Goal: Task Accomplishment & Management: Complete application form

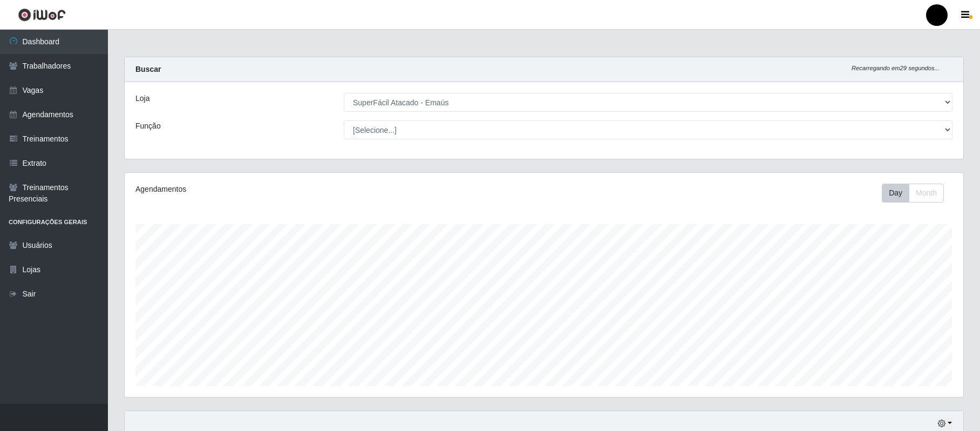
select select "407"
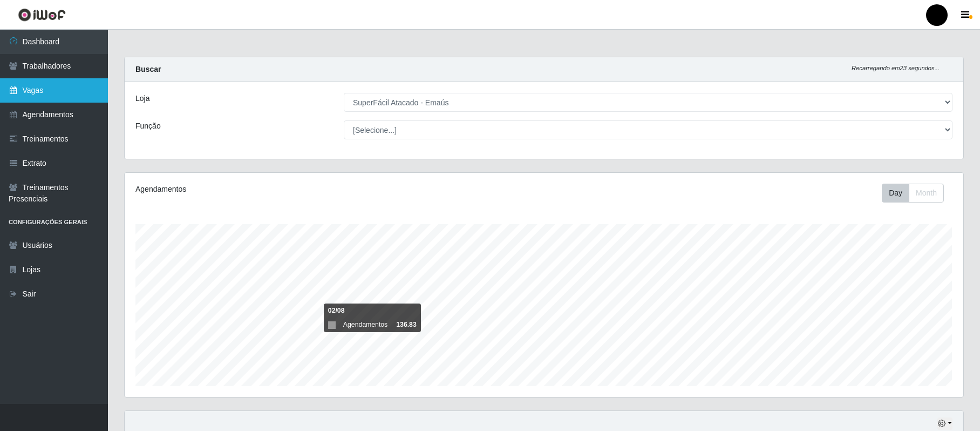
click at [44, 84] on link "Vagas" at bounding box center [54, 90] width 108 height 24
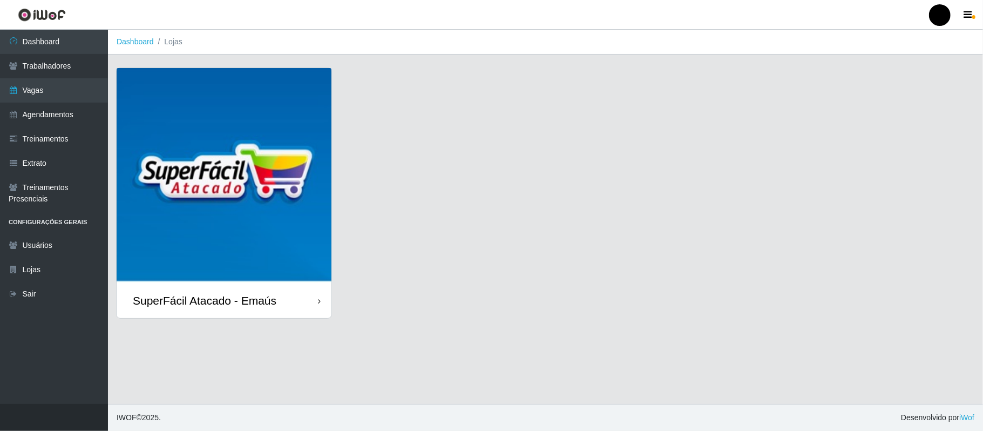
click at [214, 132] on img at bounding box center [224, 175] width 215 height 215
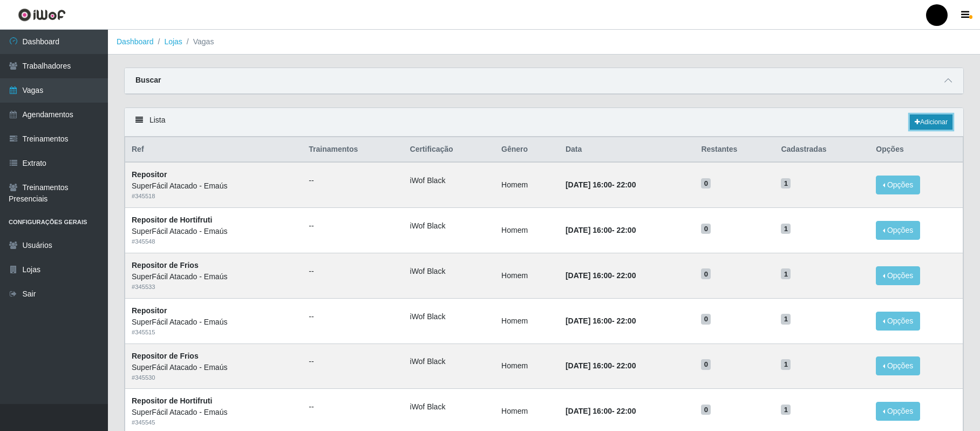
click at [915, 125] on icon at bounding box center [917, 122] width 5 height 6
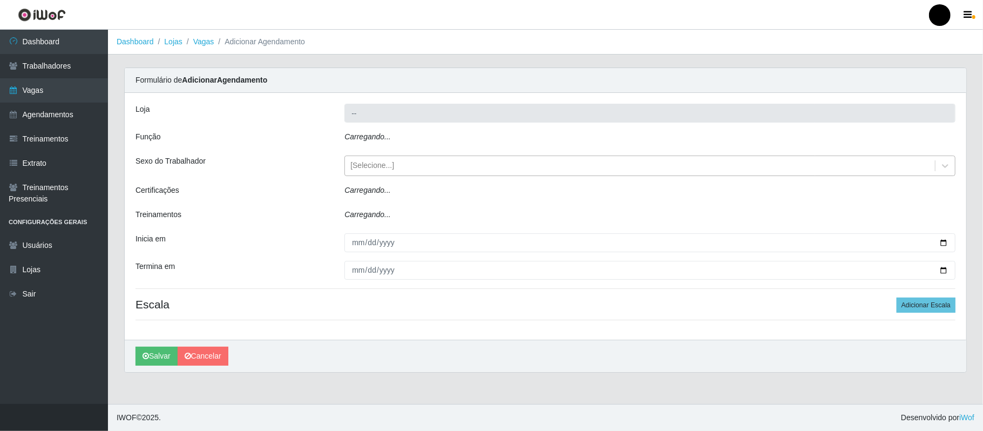
type input "SuperFácil Atacado - Emaús"
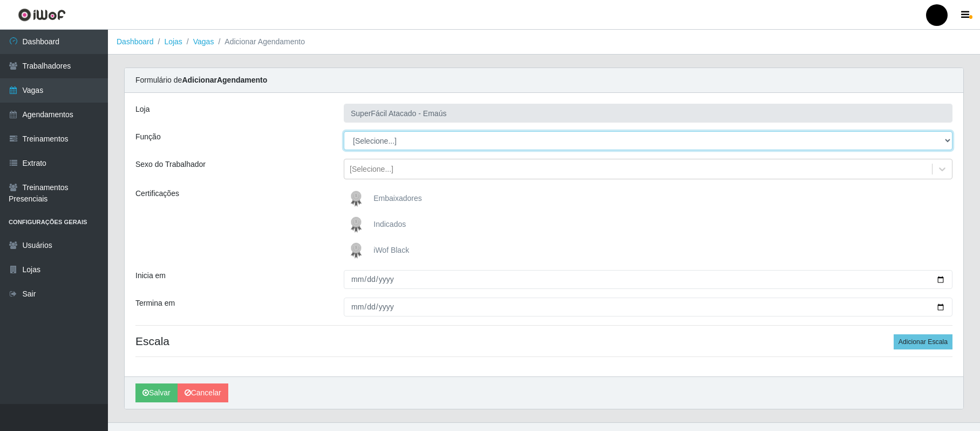
click at [417, 140] on select "[Selecione...] Auxiliar de Estacionamento Auxiliar de Estacionamento + Auxiliar…" at bounding box center [648, 140] width 609 height 19
click at [344, 132] on select "[Selecione...] Auxiliar de Estacionamento Auxiliar de Estacionamento + Auxiliar…" at bounding box center [648, 140] width 609 height 19
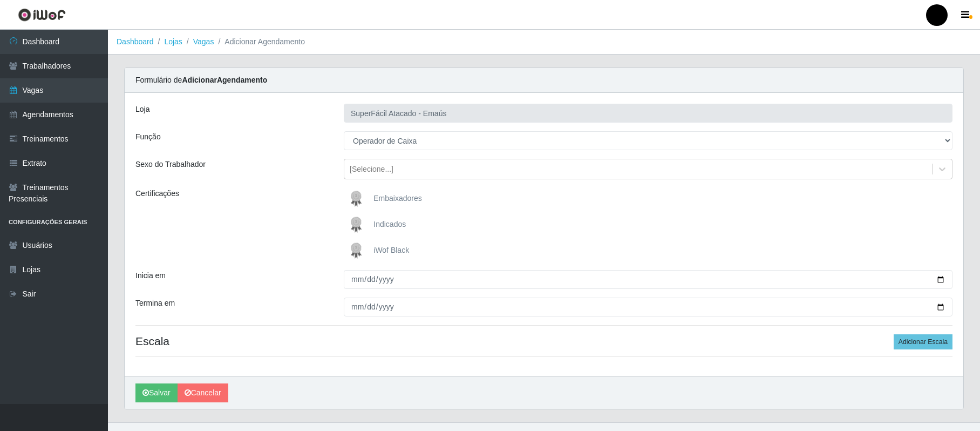
click at [353, 251] on img at bounding box center [358, 251] width 26 height 22
click at [0, 0] on input "iWof Black" at bounding box center [0, 0] width 0 height 0
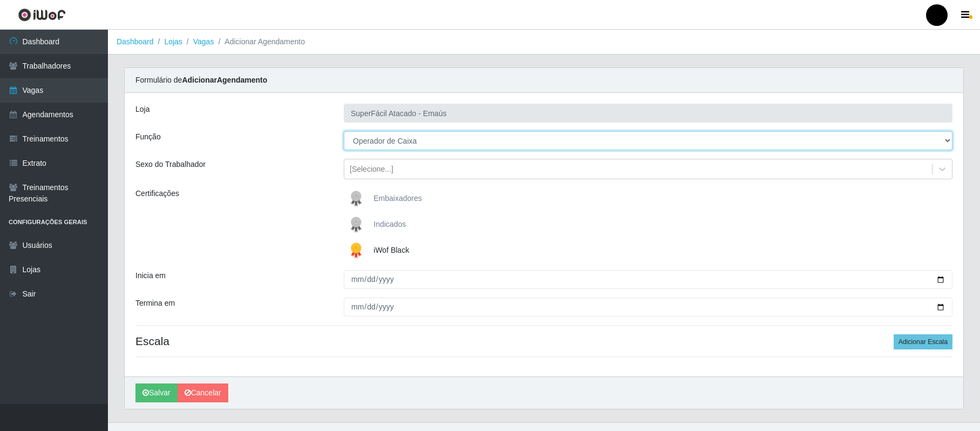
click at [431, 144] on select "[Selecione...] Auxiliar de Estacionamento Auxiliar de Estacionamento + Auxiliar…" at bounding box center [648, 140] width 609 height 19
select select "72"
click at [344, 132] on select "[Selecione...] Auxiliar de Estacionamento Auxiliar de Estacionamento + Auxiliar…" at bounding box center [648, 140] width 609 height 19
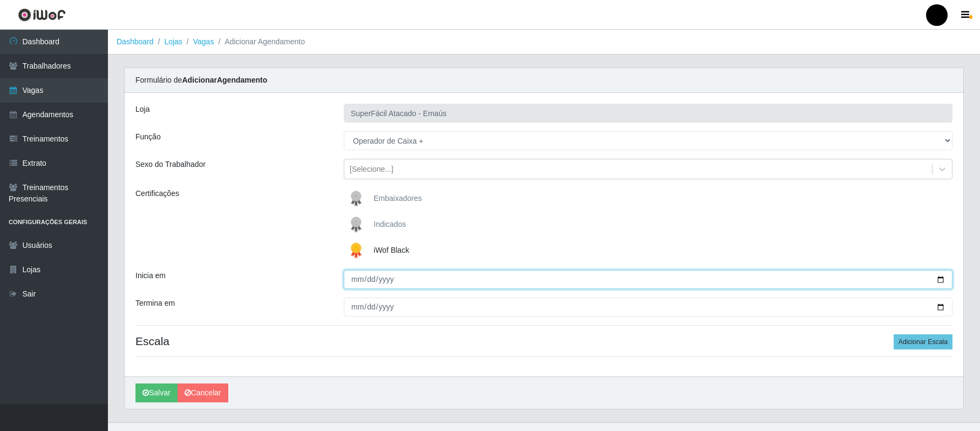
click at [941, 277] on input "Inicia em" at bounding box center [648, 279] width 609 height 19
type input "[DATE]"
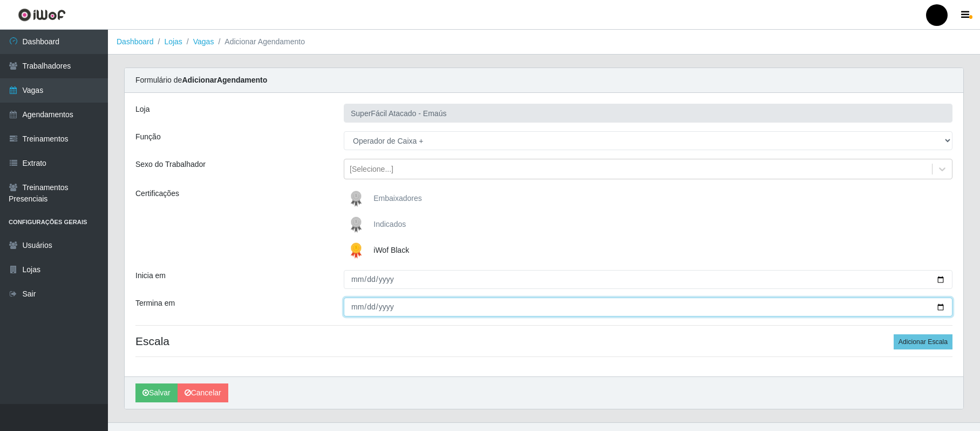
click at [942, 305] on input "Termina em" at bounding box center [648, 306] width 609 height 19
type input "[DATE]"
click at [162, 398] on button "Salvar" at bounding box center [156, 392] width 42 height 19
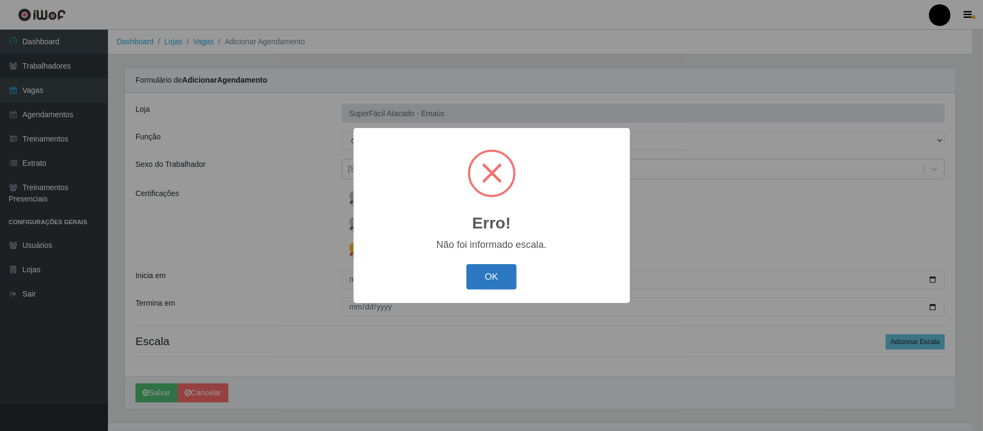
click at [499, 278] on button "OK" at bounding box center [491, 276] width 50 height 25
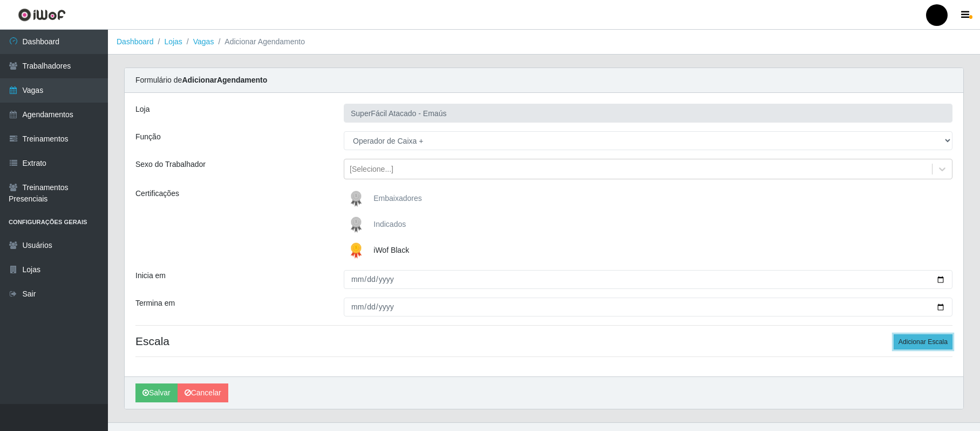
click at [907, 342] on button "Adicionar Escala" at bounding box center [923, 341] width 59 height 15
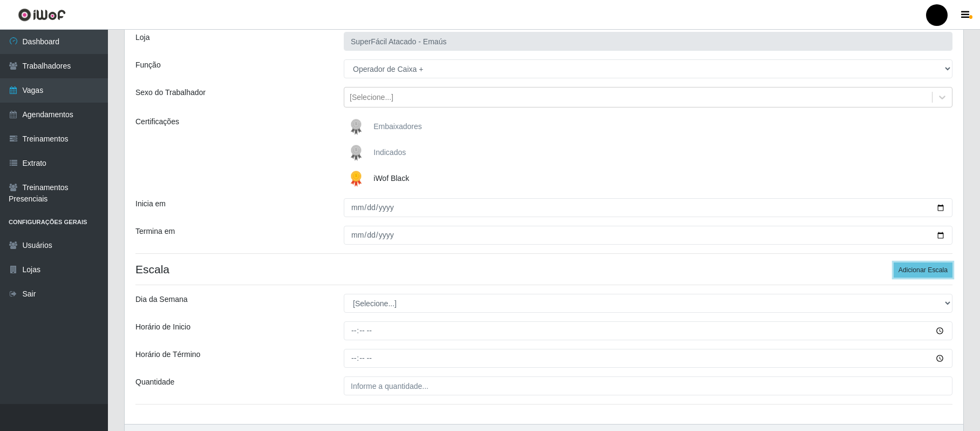
scroll to position [139, 0]
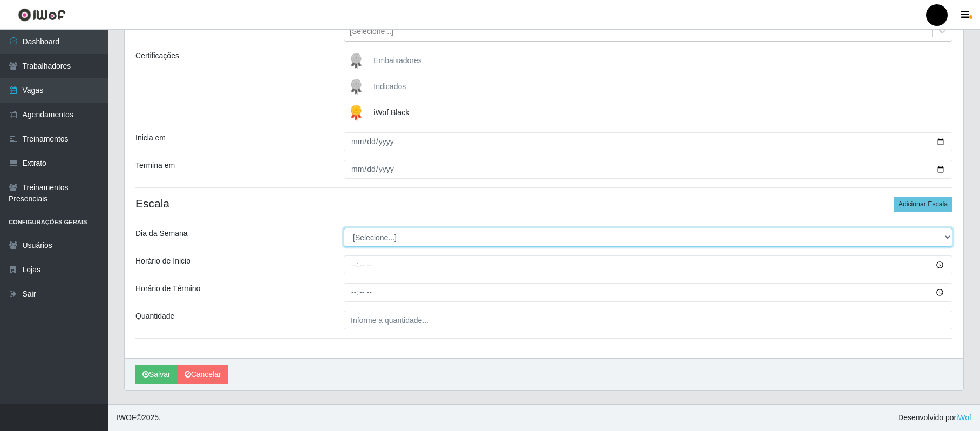
click at [387, 237] on select "[Selecione...] Segunda Terça Quarta Quinta Sexta Sábado Domingo" at bounding box center [648, 237] width 609 height 19
select select "6"
click at [344, 228] on select "[Selecione...] Segunda Terça Quarta Quinta Sexta Sábado Domingo" at bounding box center [648, 237] width 609 height 19
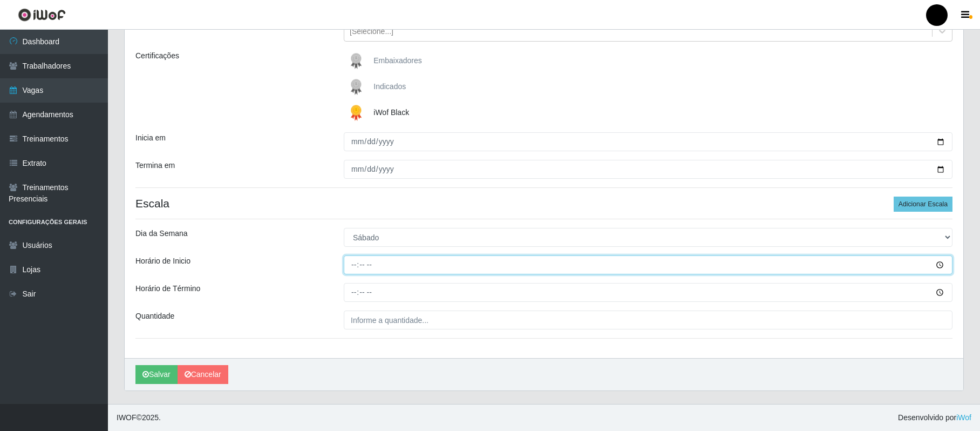
click at [352, 266] on input "Horário de Inicio" at bounding box center [648, 264] width 609 height 19
type input "08:00"
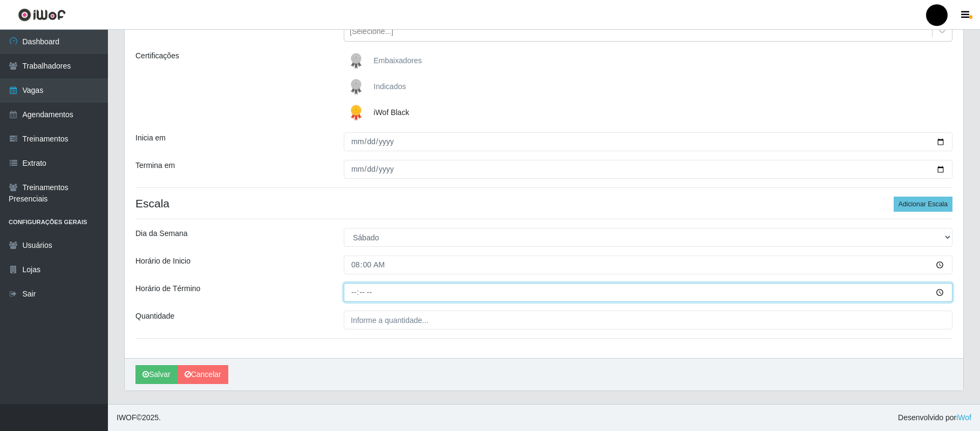
click at [351, 295] on input "Horário de Término" at bounding box center [648, 292] width 609 height 19
type input "14:00"
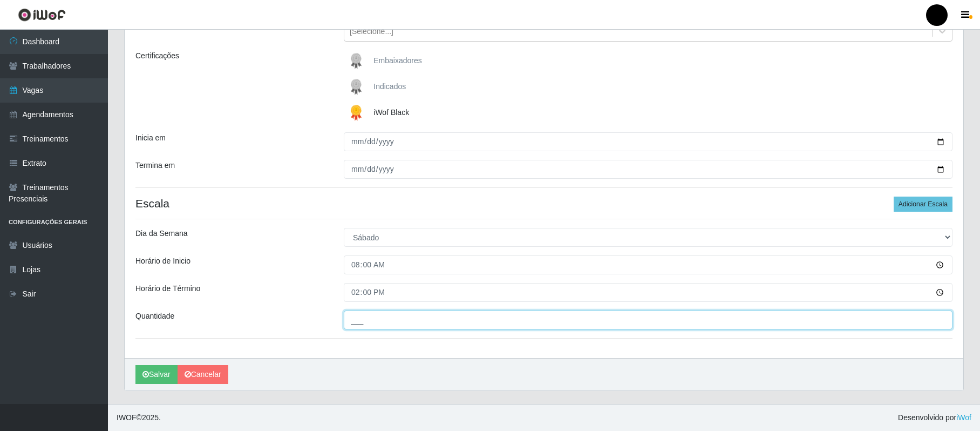
click at [372, 322] on input "___" at bounding box center [648, 319] width 609 height 19
type input "02_"
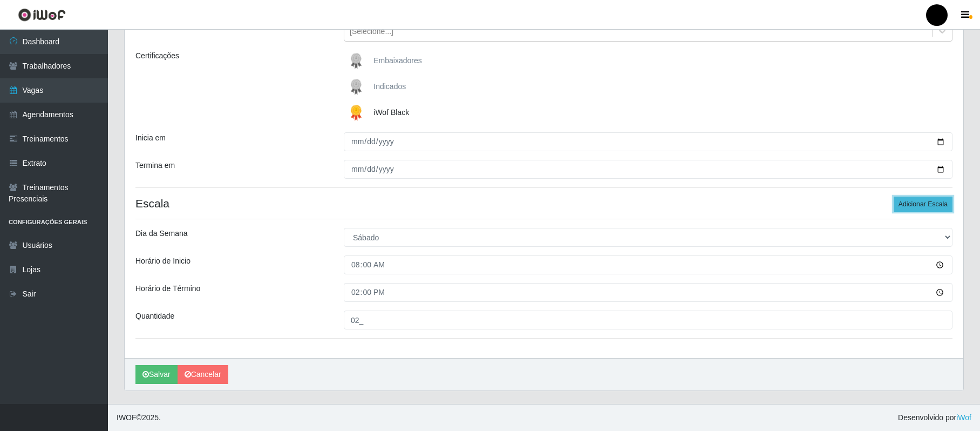
click at [916, 203] on button "Adicionar Escala" at bounding box center [923, 203] width 59 height 15
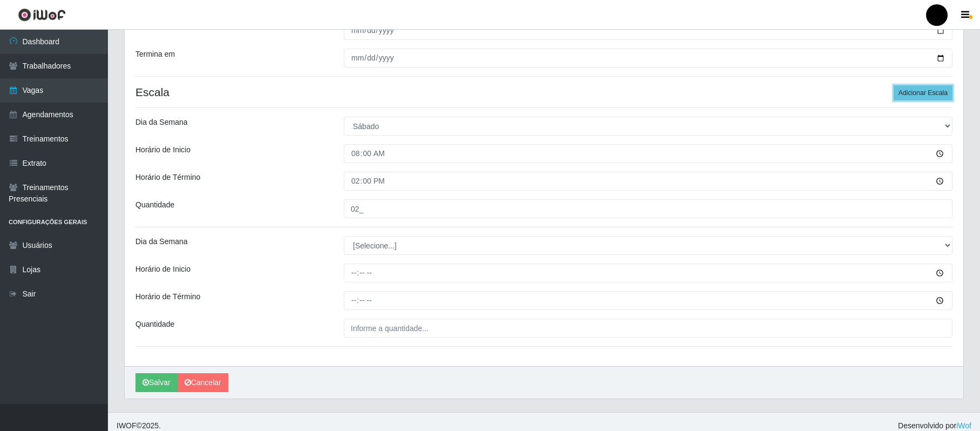
scroll to position [259, 0]
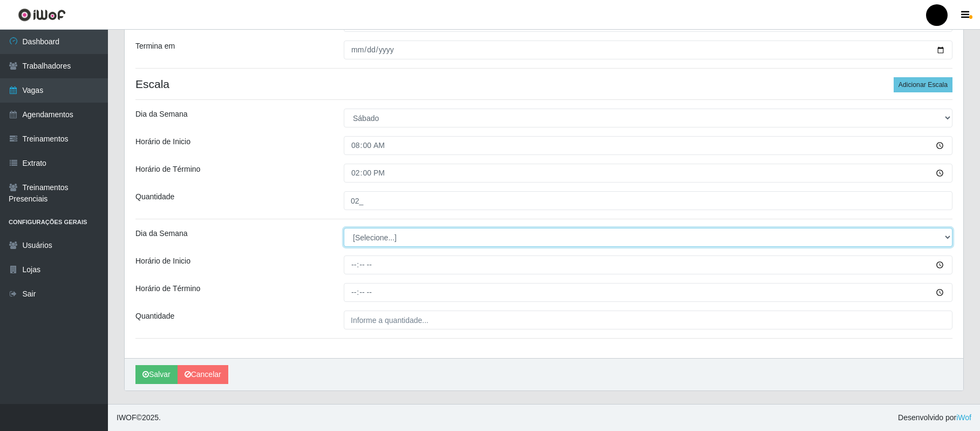
click at [361, 240] on select "[Selecione...] Segunda Terça Quarta Quinta Sexta Sábado Domingo" at bounding box center [648, 237] width 609 height 19
select select "6"
click at [344, 228] on select "[Selecione...] Segunda Terça Quarta Quinta Sexta Sábado Domingo" at bounding box center [648, 237] width 609 height 19
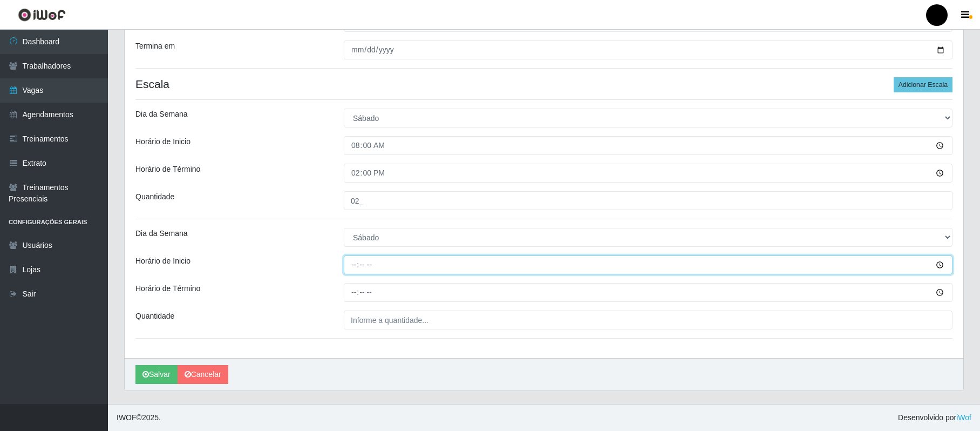
click at [352, 263] on input "Horário de Inicio" at bounding box center [648, 264] width 609 height 19
type input "09:00"
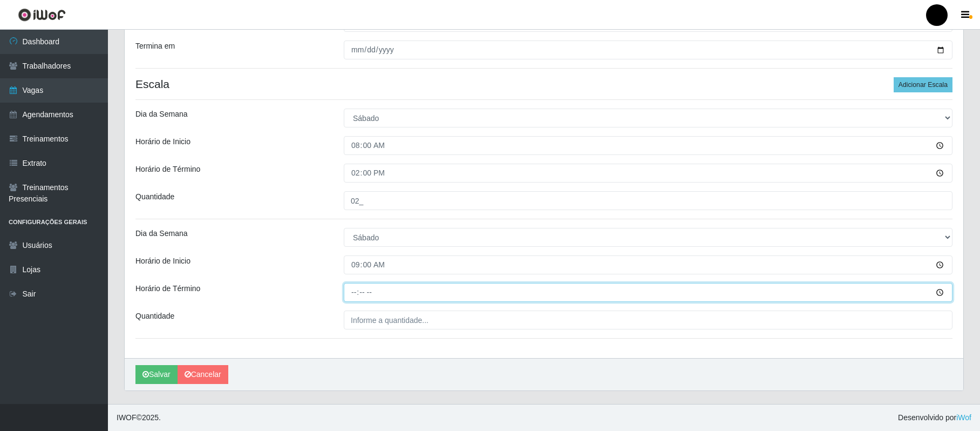
click at [355, 294] on input "Horário de Término" at bounding box center [648, 292] width 609 height 19
type input "15:00"
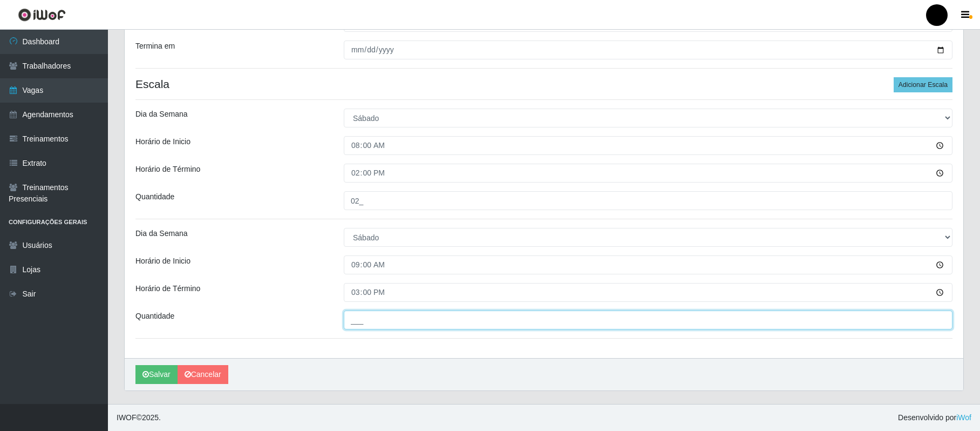
click at [359, 316] on input "___" at bounding box center [648, 319] width 609 height 19
type input "02_"
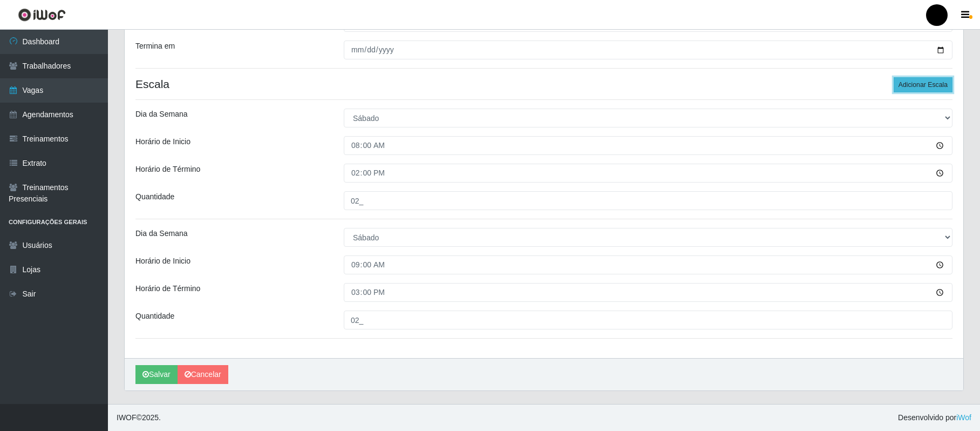
click at [933, 90] on button "Adicionar Escala" at bounding box center [923, 84] width 59 height 15
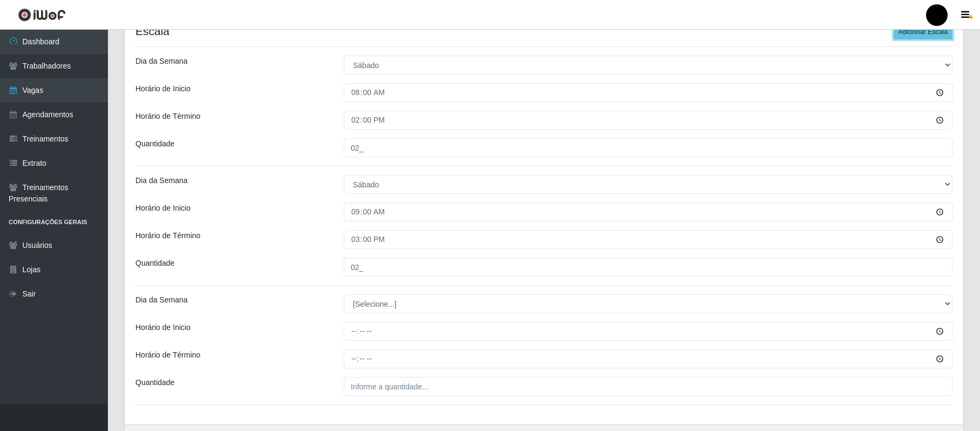
scroll to position [378, 0]
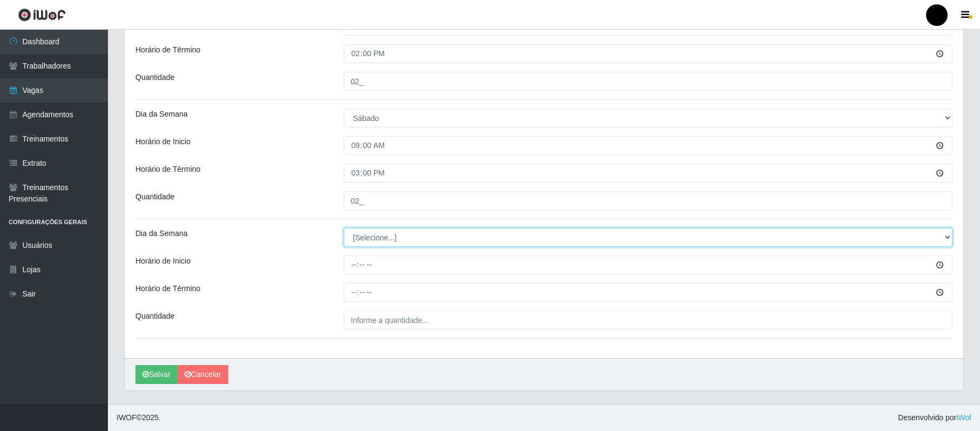
click at [380, 240] on select "[Selecione...] Segunda Terça Quarta Quinta Sexta Sábado Domingo" at bounding box center [648, 237] width 609 height 19
select select "6"
click at [344, 228] on select "[Selecione...] Segunda Terça Quarta Quinta Sexta Sábado Domingo" at bounding box center [648, 237] width 609 height 19
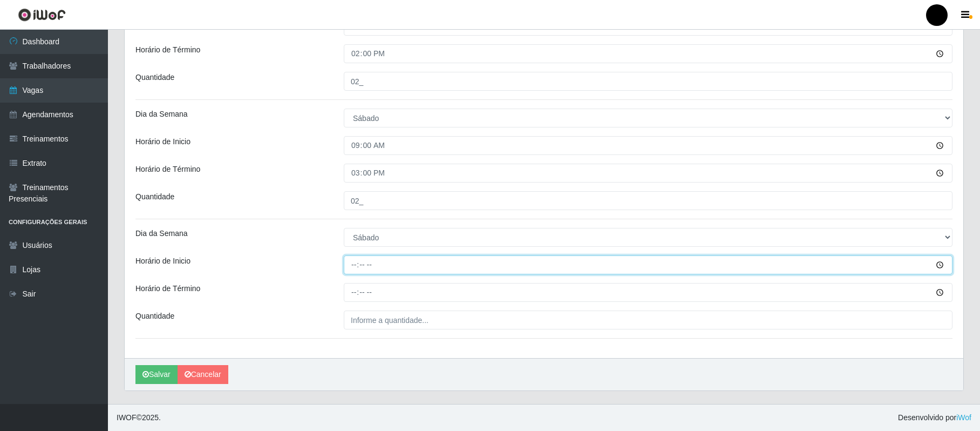
click at [349, 268] on input "Horário de Inicio" at bounding box center [648, 264] width 609 height 19
type input "11:01"
type input "11:00"
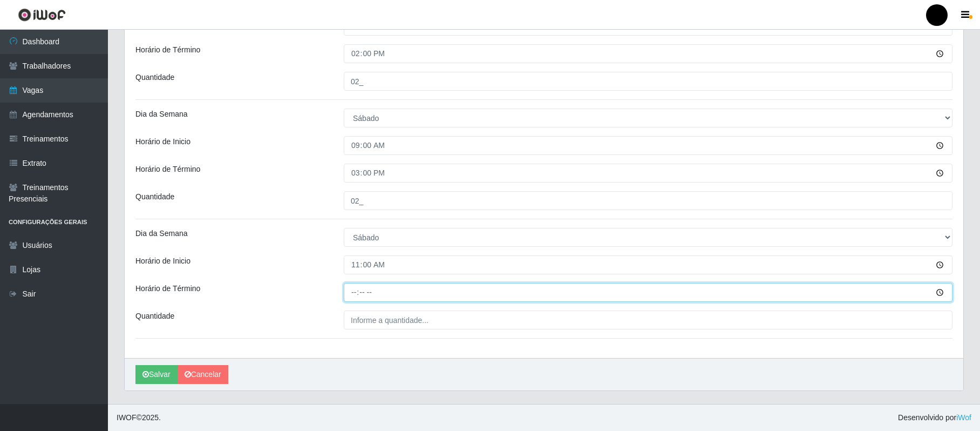
click at [354, 296] on input "Horário de Término" at bounding box center [648, 292] width 609 height 19
type input "17:00"
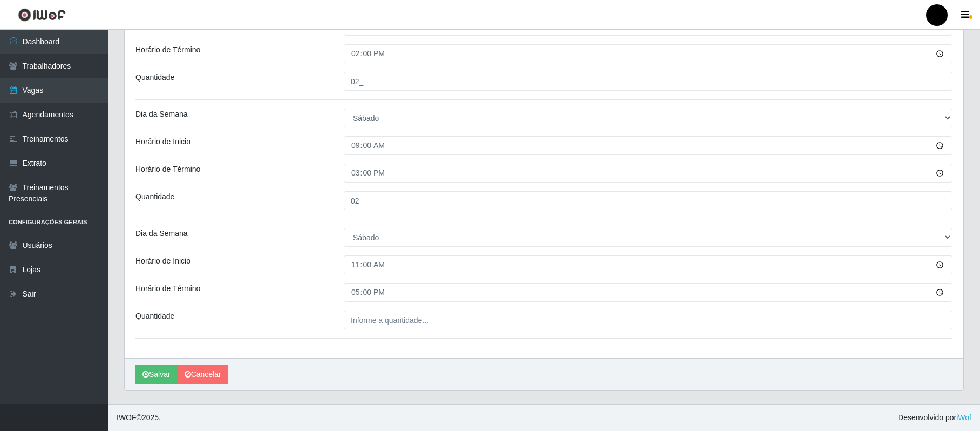
click at [359, 329] on div "Loja SuperFácil Atacado - Emaús Função [Selecione...] Auxiliar de Estacionament…" at bounding box center [544, 37] width 839 height 641
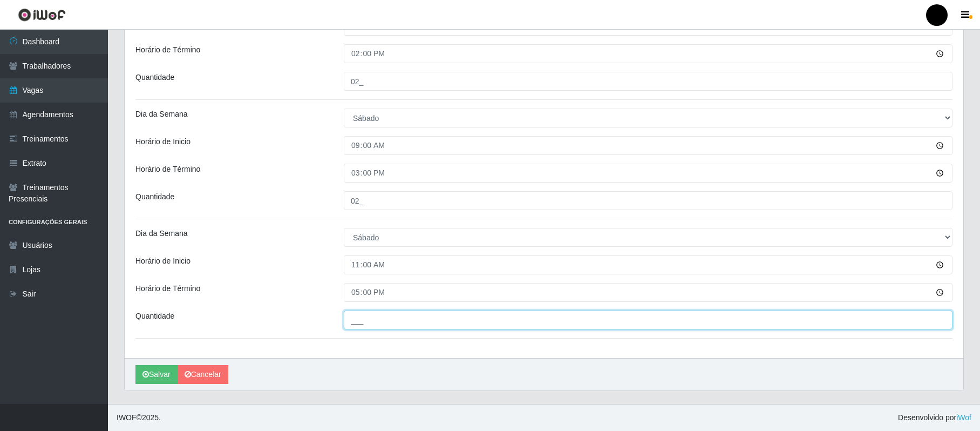
click at [363, 323] on input "___" at bounding box center [648, 319] width 609 height 19
type input "01_"
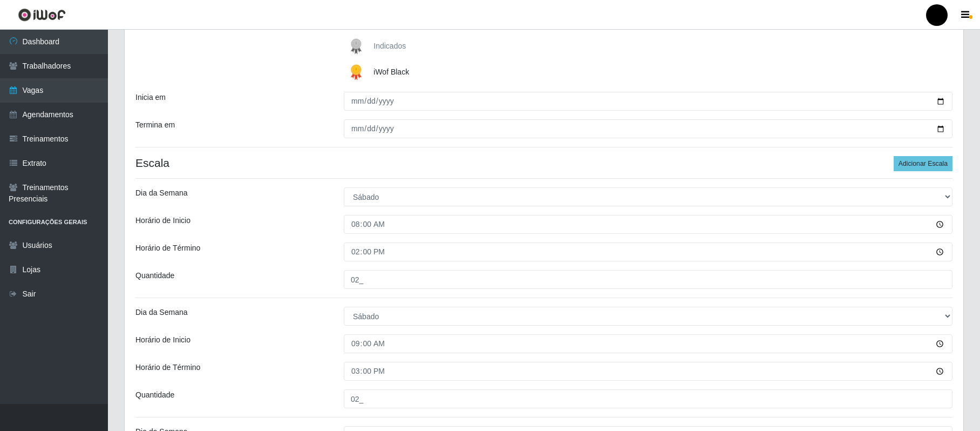
scroll to position [162, 0]
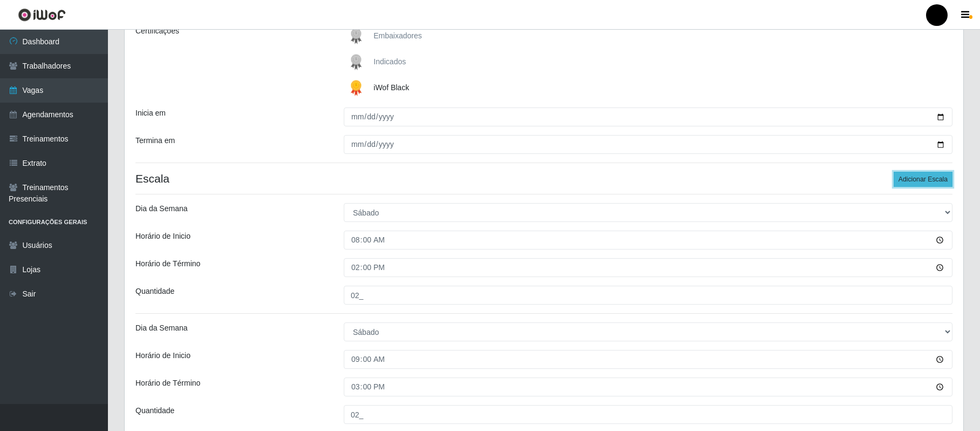
click at [921, 180] on button "Adicionar Escala" at bounding box center [923, 179] width 59 height 15
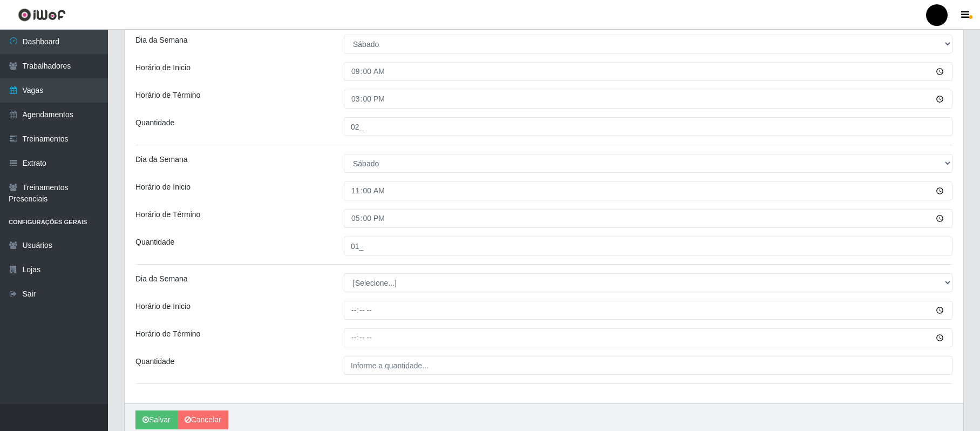
scroll to position [498, 0]
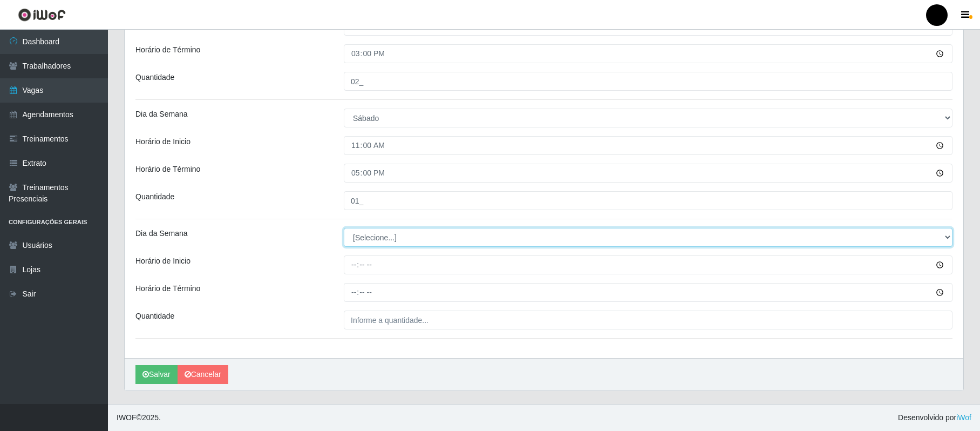
click at [399, 238] on select "[Selecione...] Segunda Terça Quarta Quinta Sexta Sábado Domingo" at bounding box center [648, 237] width 609 height 19
select select "6"
click at [344, 228] on select "[Selecione...] Segunda Terça Quarta Quinta Sexta Sábado Domingo" at bounding box center [648, 237] width 609 height 19
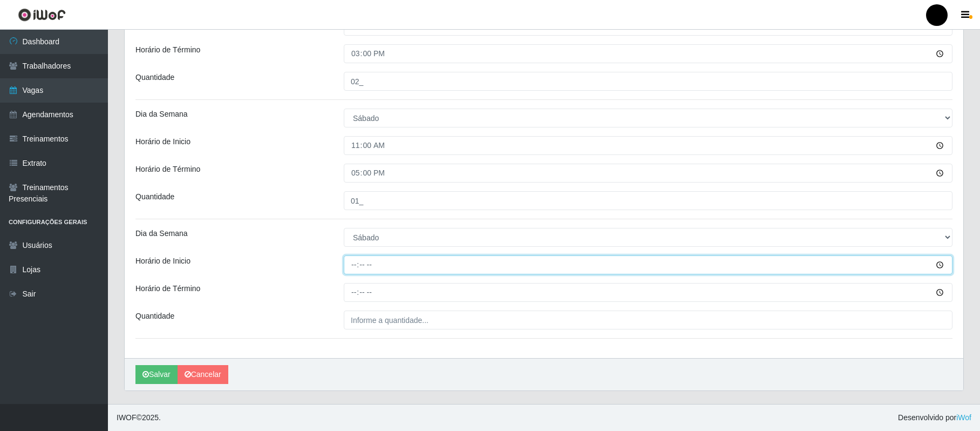
click at [353, 264] on input "Horário de Inicio" at bounding box center [648, 264] width 609 height 19
type input "16:00"
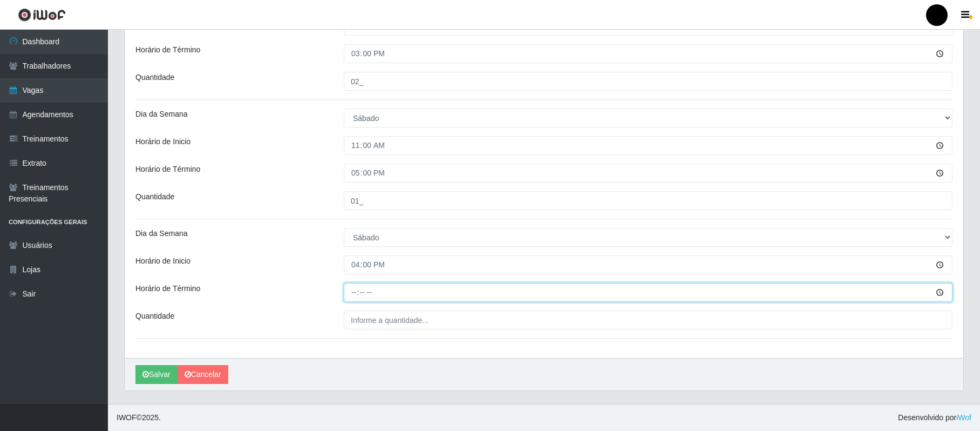
click at [352, 291] on input "Horário de Término" at bounding box center [648, 292] width 609 height 19
type input "22:00"
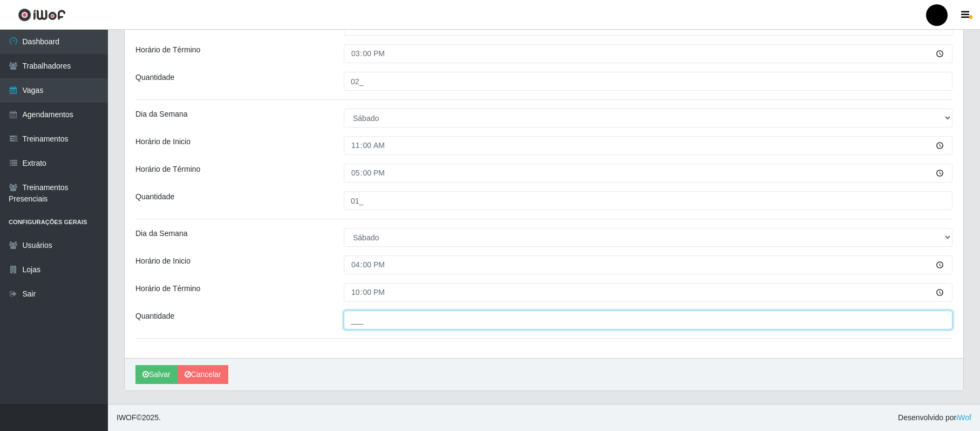
click at [366, 318] on input "___" at bounding box center [648, 319] width 609 height 19
type input "04_"
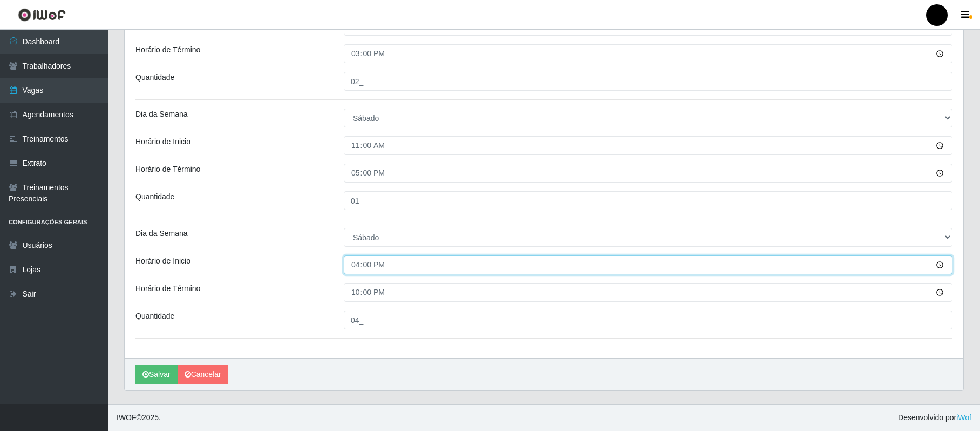
click at [359, 262] on input "16:00" at bounding box center [648, 264] width 609 height 19
type input "14:00"
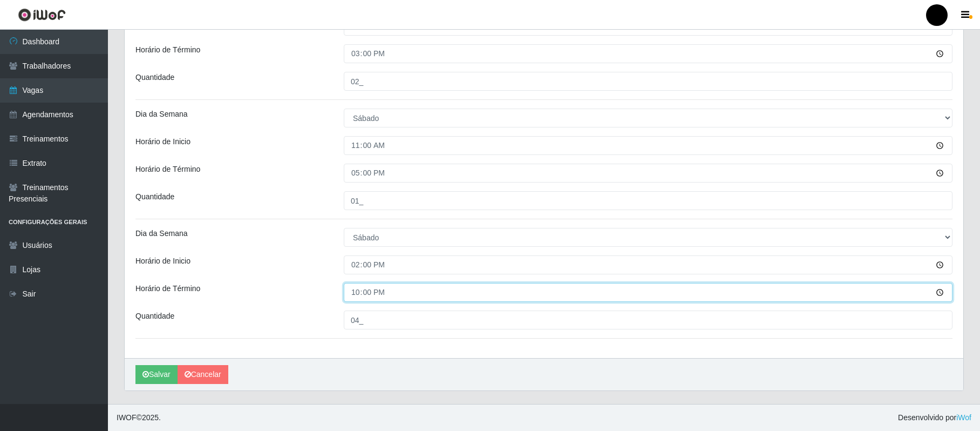
click at [358, 290] on input "22:00" at bounding box center [648, 292] width 609 height 19
type input "20:00"
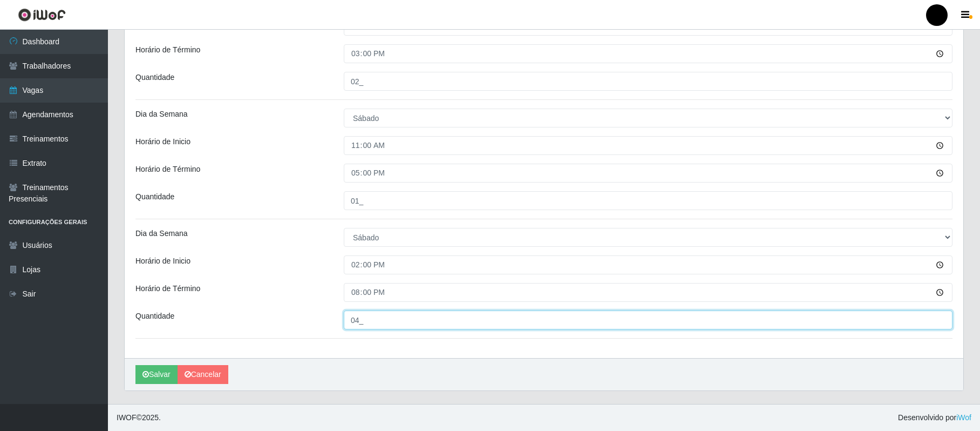
click at [359, 322] on input "04_" at bounding box center [648, 319] width 609 height 19
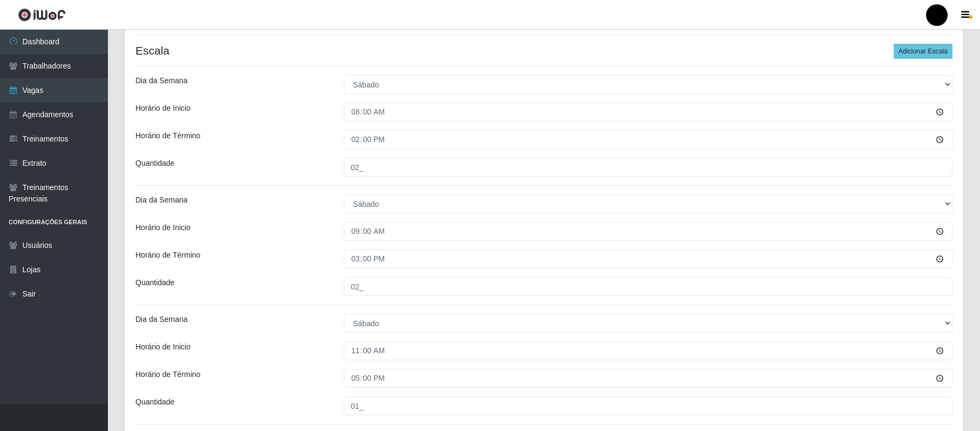
scroll to position [282, 0]
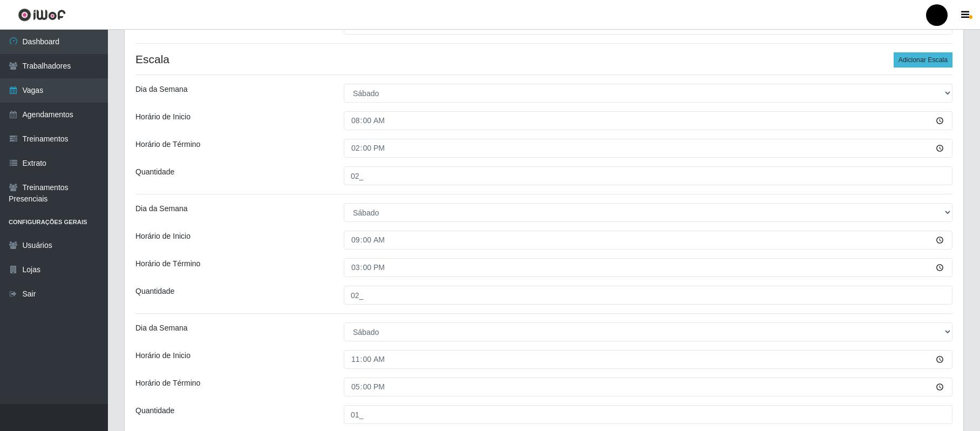
type input "01_"
click at [935, 57] on button "Adicionar Escala" at bounding box center [923, 59] width 59 height 15
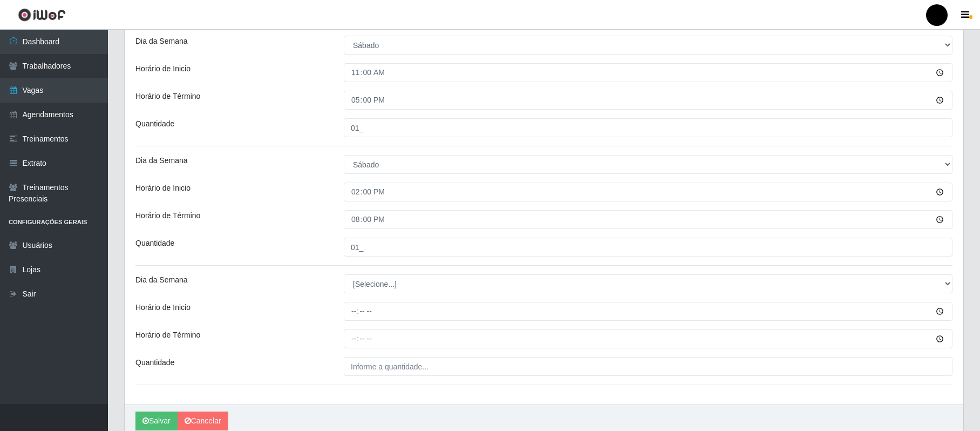
scroll to position [570, 0]
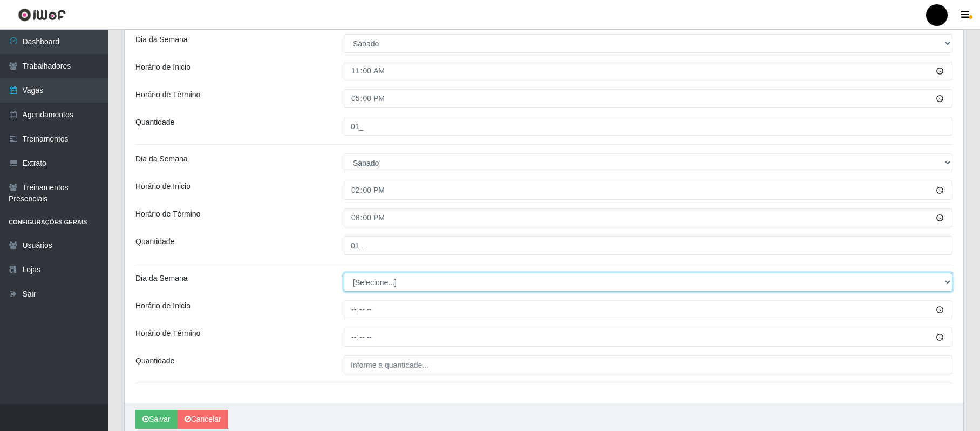
click at [365, 290] on select "[Selecione...] Segunda Terça Quarta Quinta Sexta Sábado Domingo" at bounding box center [648, 282] width 609 height 19
select select "6"
click at [344, 274] on select "[Selecione...] Segunda Terça Quarta Quinta Sexta Sábado Domingo" at bounding box center [648, 282] width 609 height 19
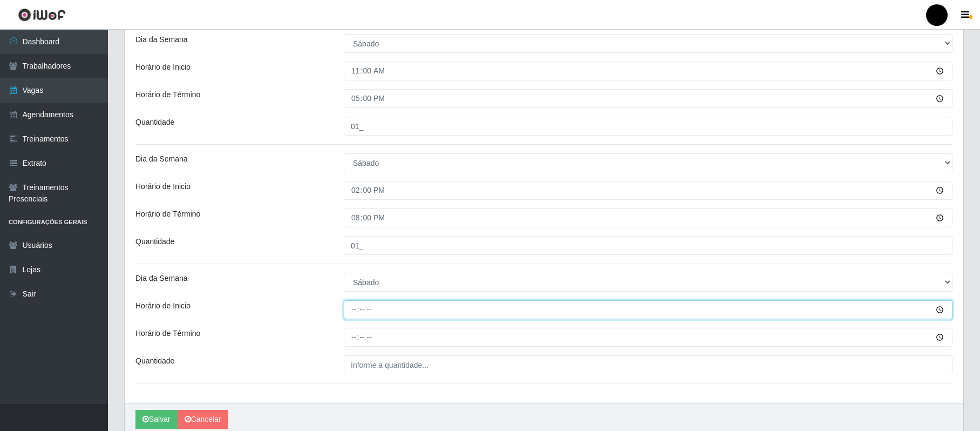
click at [355, 307] on input "Horário de Inicio" at bounding box center [648, 309] width 609 height 19
type input "16:00"
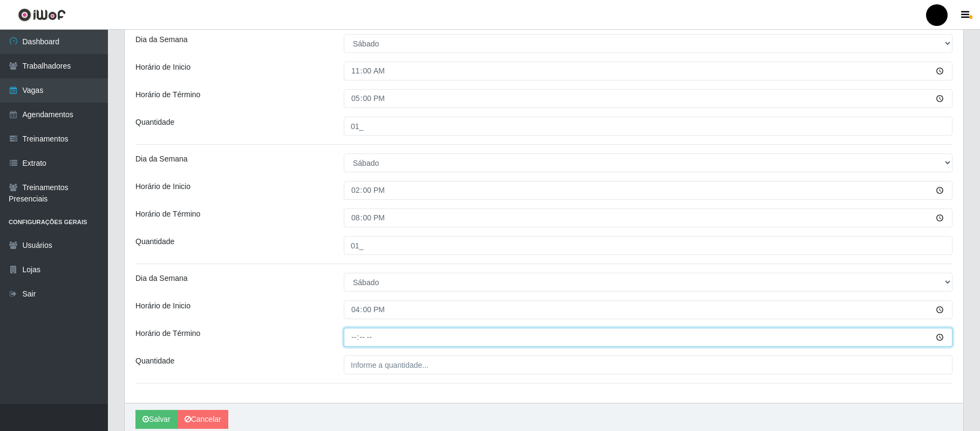
click at [349, 342] on input "Horário de Término" at bounding box center [648, 337] width 609 height 19
type input "22:00"
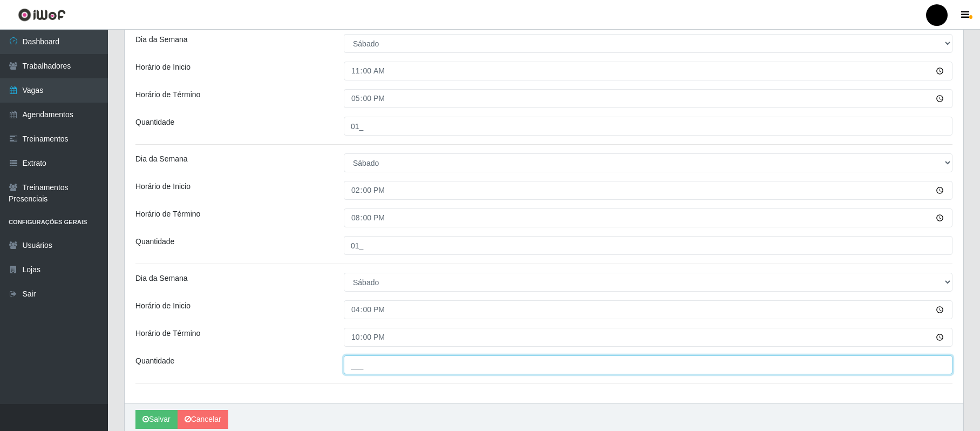
click at [355, 369] on input "___" at bounding box center [648, 364] width 609 height 19
type input "02_"
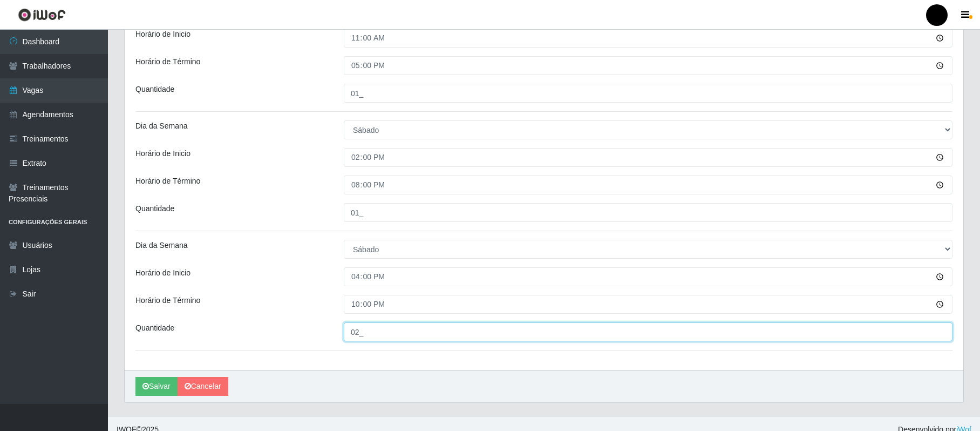
scroll to position [617, 0]
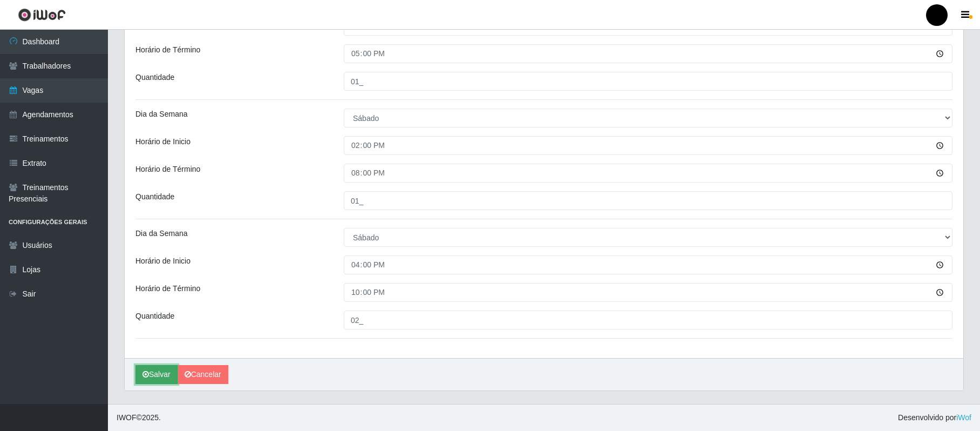
click at [162, 375] on button "Salvar" at bounding box center [156, 374] width 42 height 19
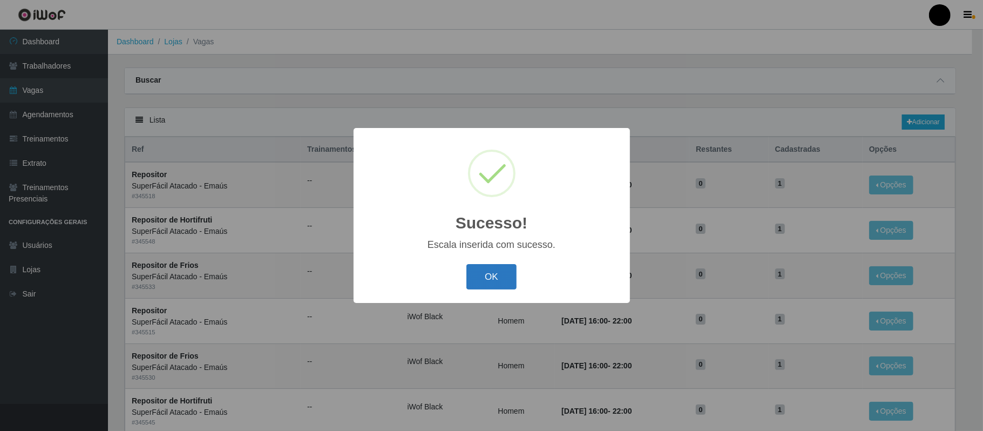
click at [474, 283] on button "OK" at bounding box center [491, 276] width 50 height 25
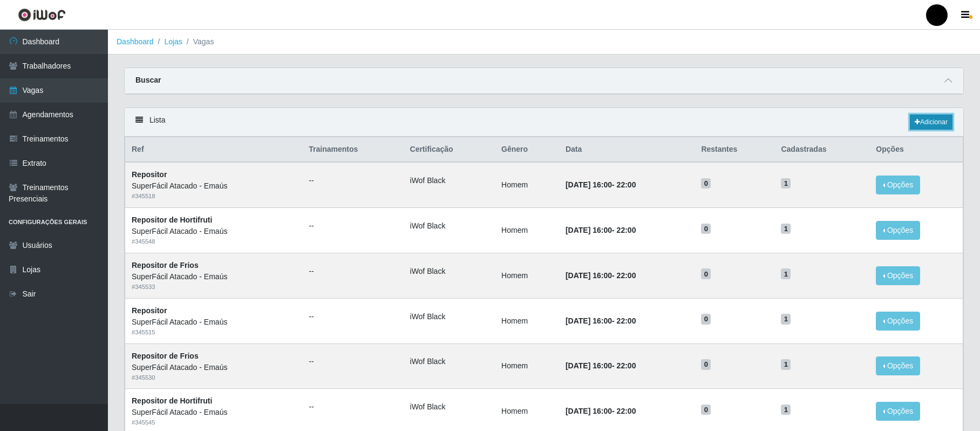
click at [946, 126] on link "Adicionar" at bounding box center [931, 121] width 43 height 15
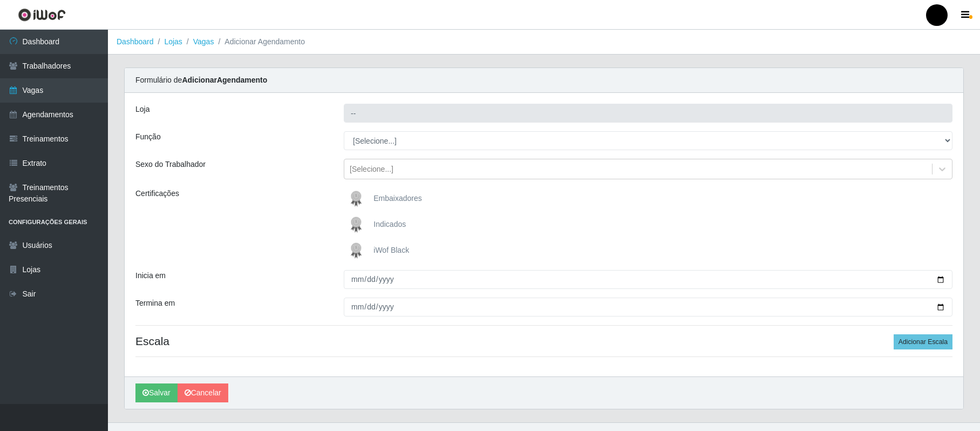
type input "SuperFácil Atacado - Emaús"
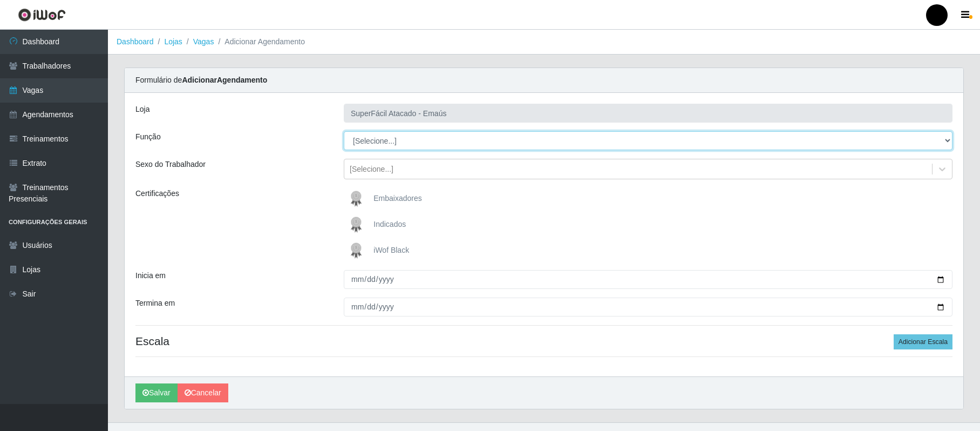
click at [389, 146] on select "[Selecione...] Auxiliar de Estacionamento Auxiliar de Estacionamento + Auxiliar…" at bounding box center [648, 140] width 609 height 19
select select "72"
click at [344, 132] on select "[Selecione...] Auxiliar de Estacionamento Auxiliar de Estacionamento + Auxiliar…" at bounding box center [648, 140] width 609 height 19
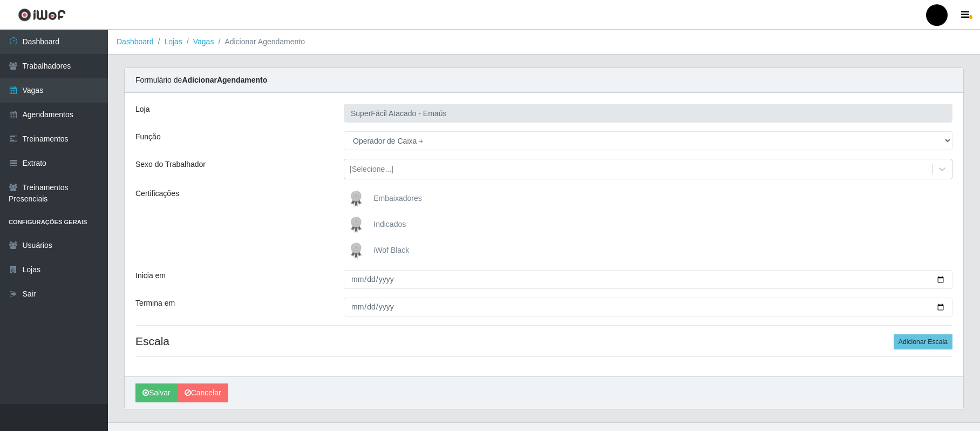
click at [357, 254] on img at bounding box center [358, 251] width 26 height 22
click at [0, 0] on input "iWof Black" at bounding box center [0, 0] width 0 height 0
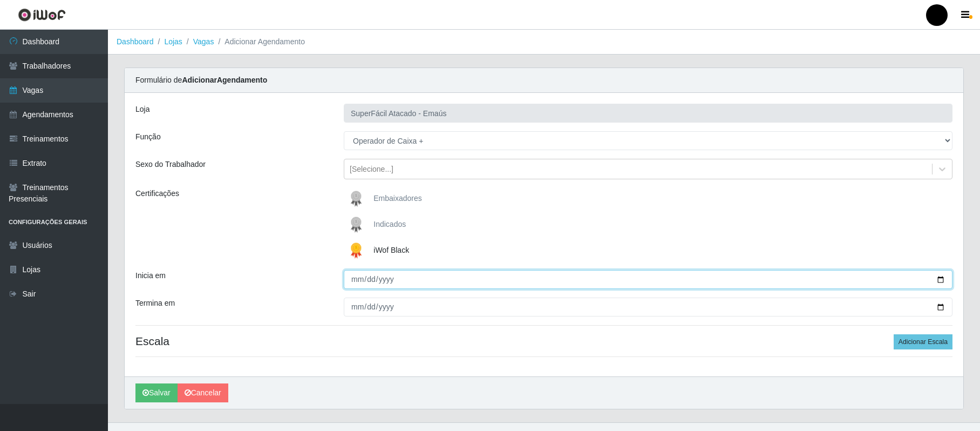
click at [940, 281] on input "Inicia em" at bounding box center [648, 279] width 609 height 19
type input "[DATE]"
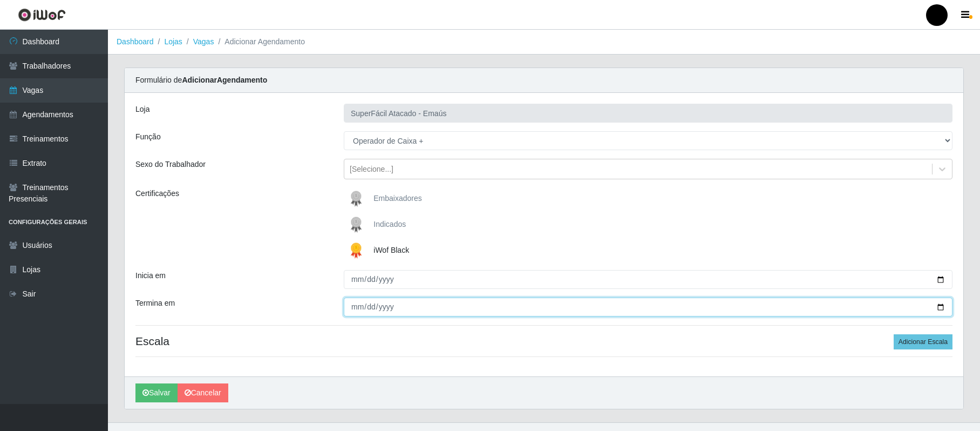
click at [938, 309] on input "Termina em" at bounding box center [648, 306] width 609 height 19
type input "[DATE]"
drag, startPoint x: 911, startPoint y: 343, endPoint x: 694, endPoint y: 344, distance: 217.0
click at [892, 344] on h4 "Escala Adicionar Escala" at bounding box center [543, 340] width 817 height 13
click at [925, 342] on button "Adicionar Escala" at bounding box center [923, 341] width 59 height 15
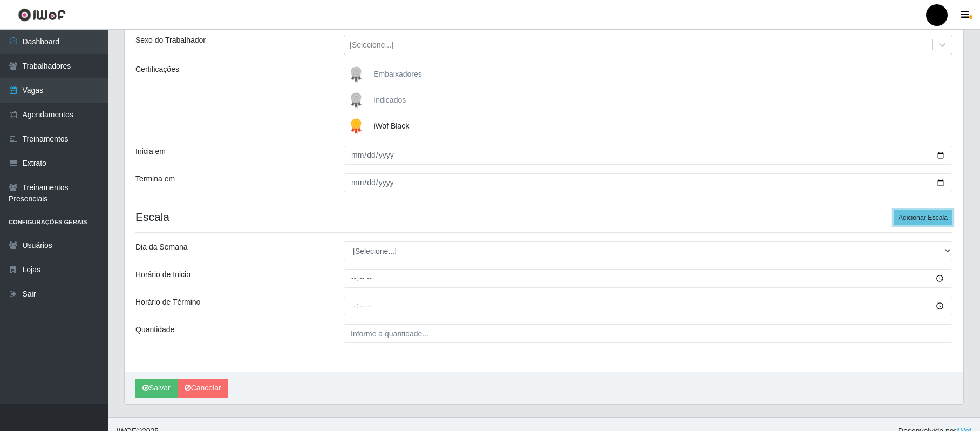
scroll to position [139, 0]
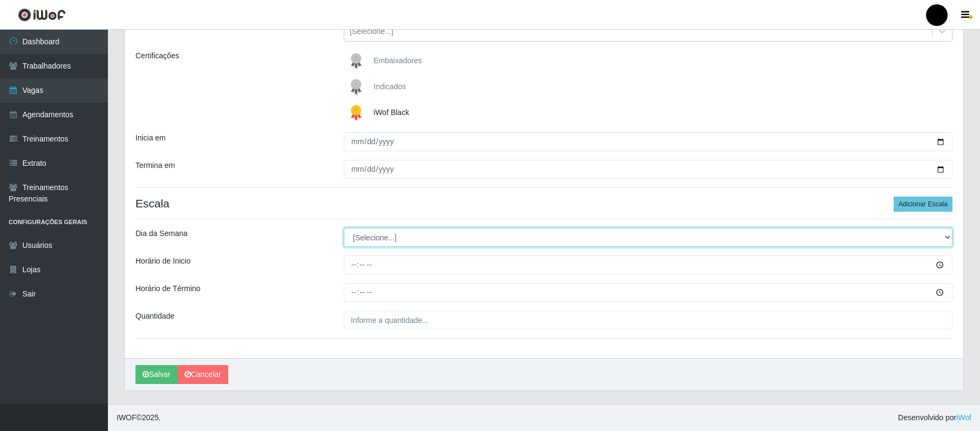
click at [391, 240] on select "[Selecione...] Segunda Terça Quarta Quinta Sexta Sábado Domingo" at bounding box center [648, 237] width 609 height 19
select select "0"
click at [344, 228] on select "[Selecione...] Segunda Terça Quarta Quinta Sexta Sábado Domingo" at bounding box center [648, 237] width 609 height 19
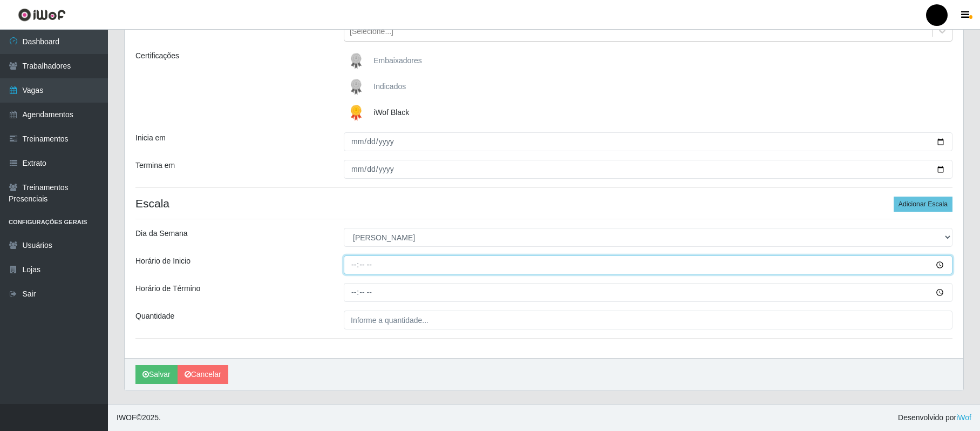
click at [352, 266] on input "Horário de Inicio" at bounding box center [648, 264] width 609 height 19
type input "08:00"
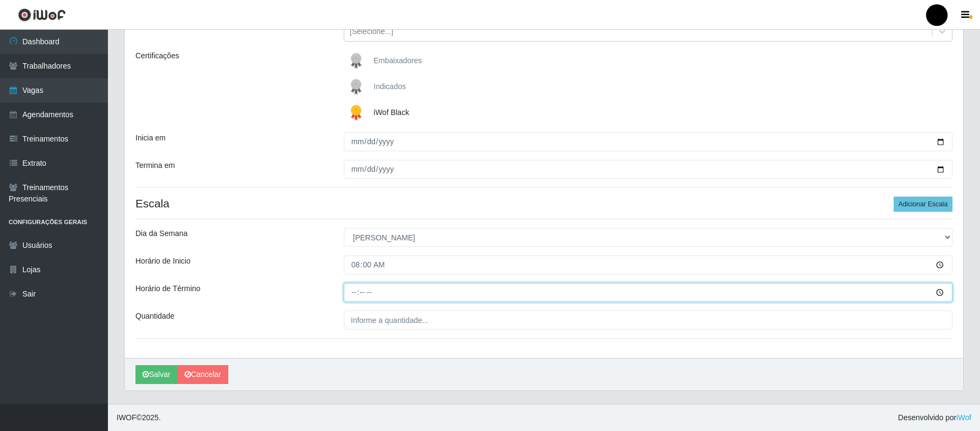
click at [357, 293] on input "Horário de Término" at bounding box center [648, 292] width 609 height 19
type input "14:00"
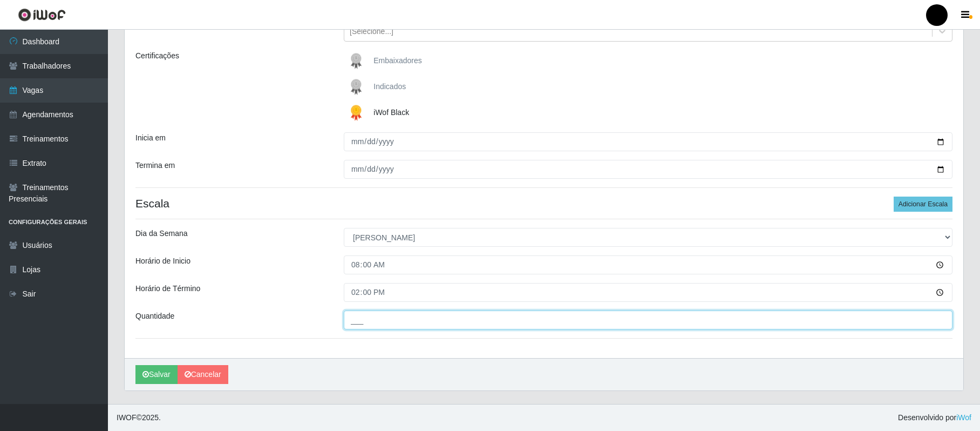
click at [364, 318] on input "___" at bounding box center [648, 319] width 609 height 19
type input "03_"
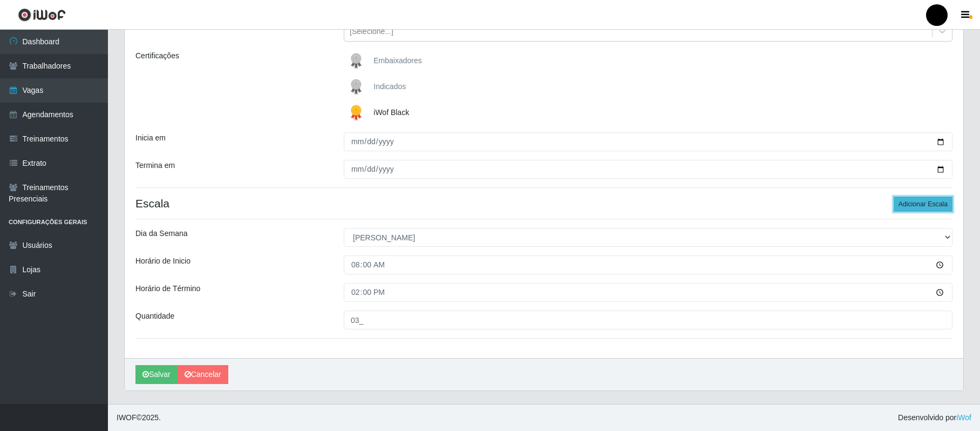
click at [914, 203] on button "Adicionar Escala" at bounding box center [923, 203] width 59 height 15
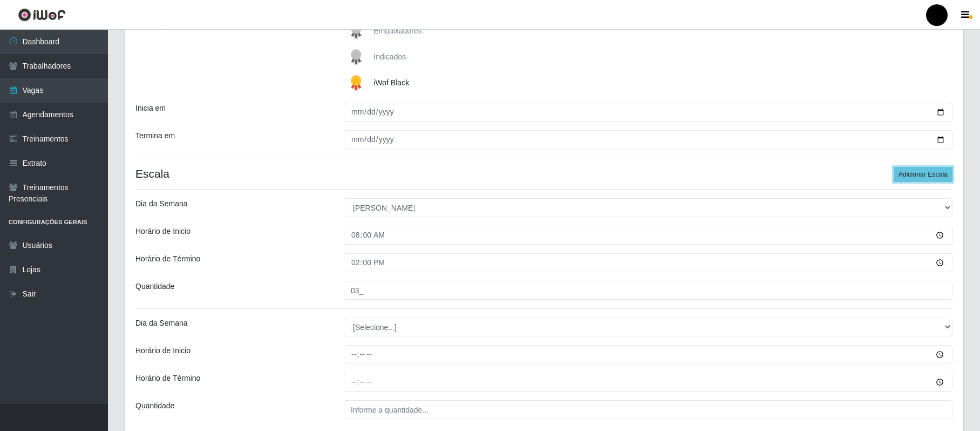
scroll to position [259, 0]
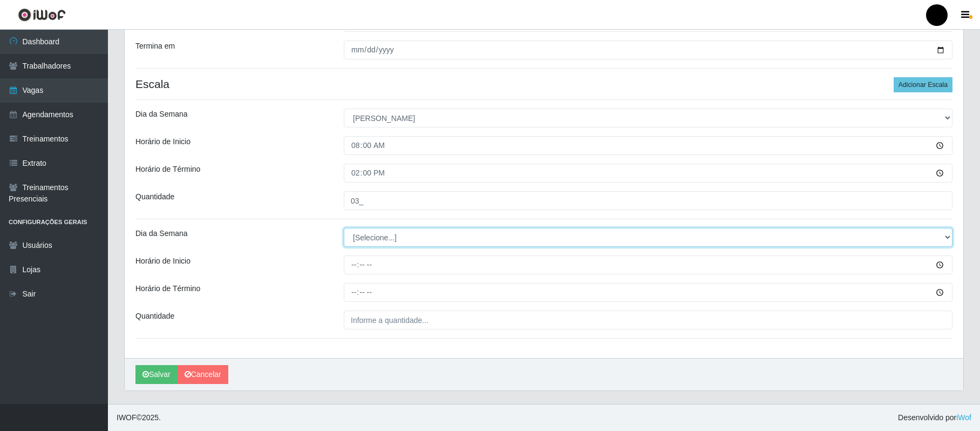
click at [393, 237] on select "[Selecione...] Segunda Terça Quarta Quinta Sexta Sábado Domingo" at bounding box center [648, 237] width 609 height 19
select select "0"
click at [344, 228] on select "[Selecione...] Segunda Terça Quarta Quinta Sexta Sábado Domingo" at bounding box center [648, 237] width 609 height 19
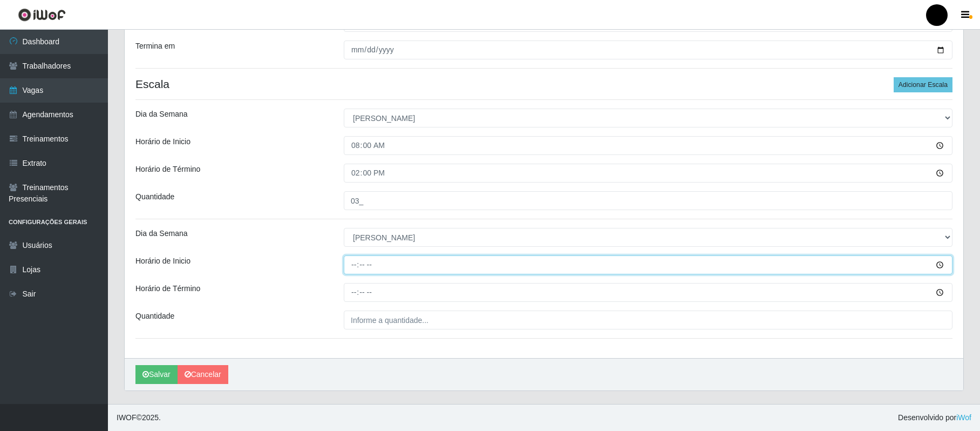
click at [355, 266] on input "Horário de Inicio" at bounding box center [648, 264] width 609 height 19
type input "09:00"
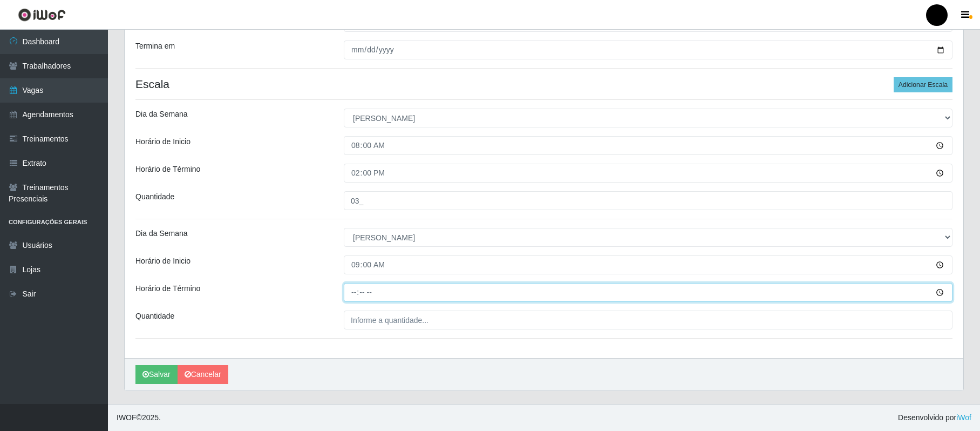
click at [355, 292] on input "Horário de Término" at bounding box center [648, 292] width 609 height 19
type input "15:00"
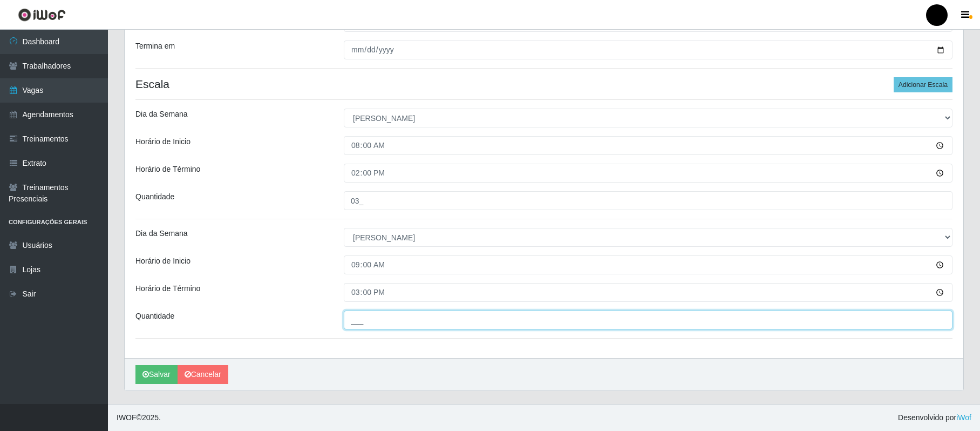
click at [362, 316] on input "___" at bounding box center [648, 319] width 609 height 19
type input "02_"
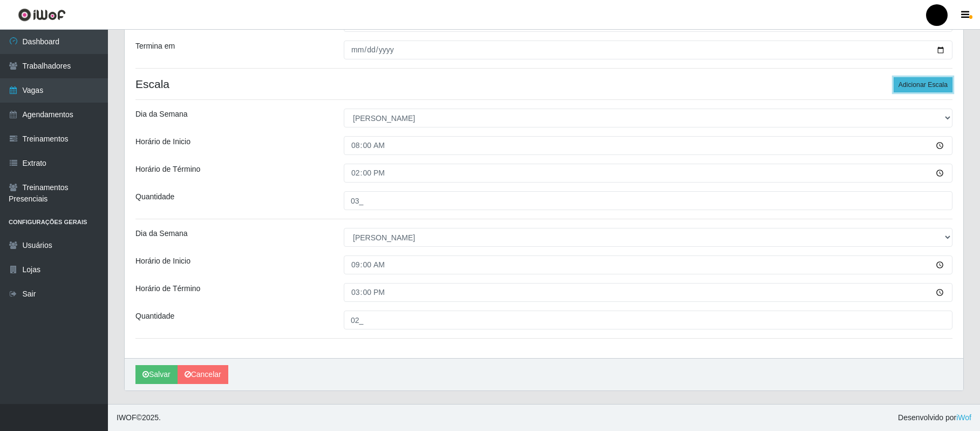
click at [905, 87] on button "Adicionar Escala" at bounding box center [923, 84] width 59 height 15
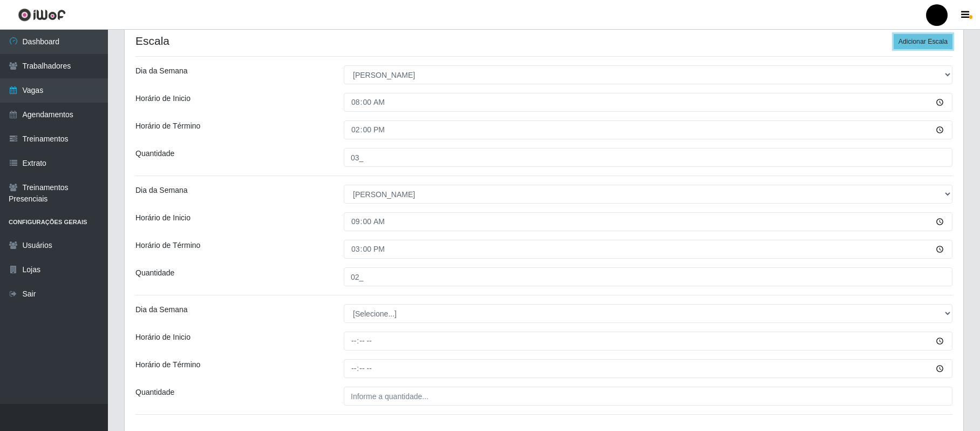
scroll to position [378, 0]
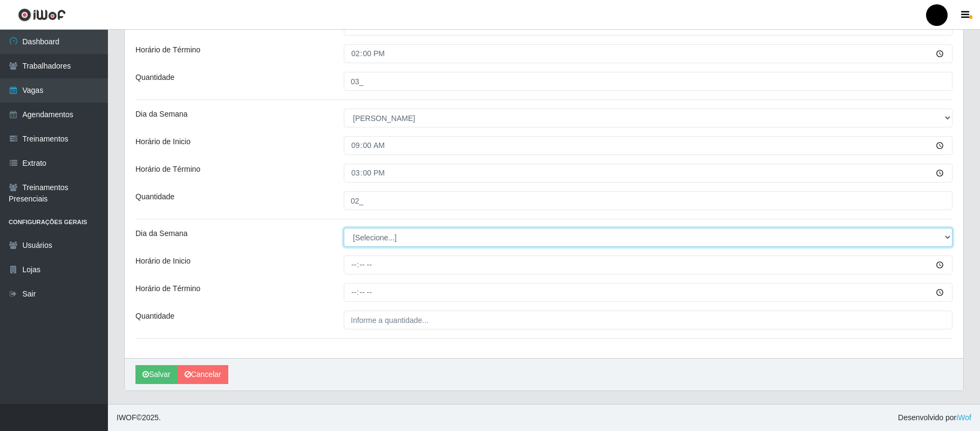
click at [394, 240] on select "[Selecione...] Segunda Terça Quarta Quinta Sexta Sábado Domingo" at bounding box center [648, 237] width 609 height 19
select select "0"
click at [344, 228] on select "[Selecione...] Segunda Terça Quarta Quinta Sexta Sábado Domingo" at bounding box center [648, 237] width 609 height 19
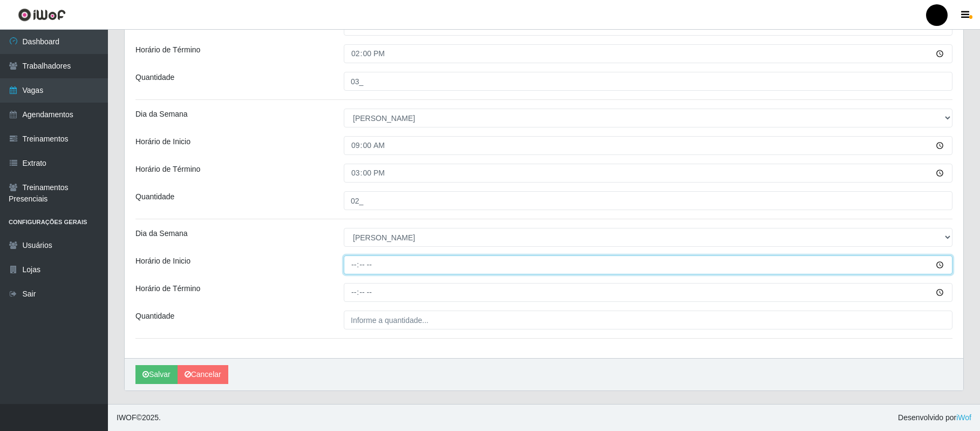
click at [354, 260] on input "Horário de Inicio" at bounding box center [648, 264] width 609 height 19
type input "15:00"
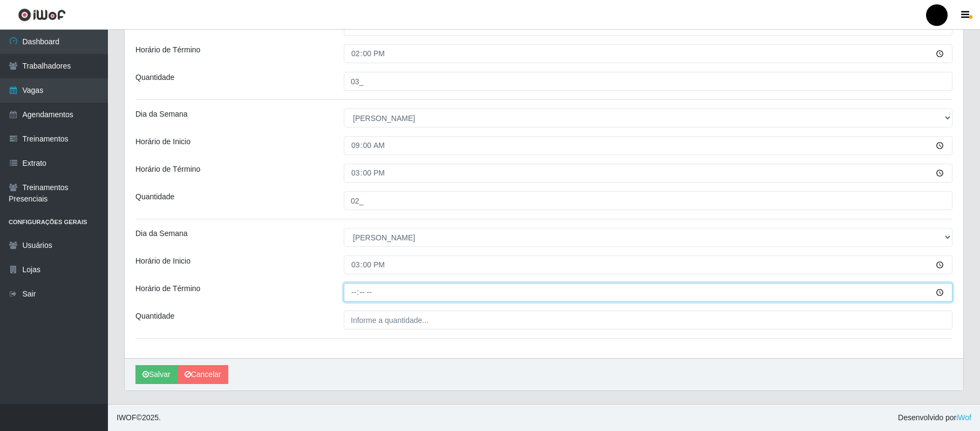
click at [355, 294] on input "Horário de Término" at bounding box center [648, 292] width 609 height 19
type input "21:00"
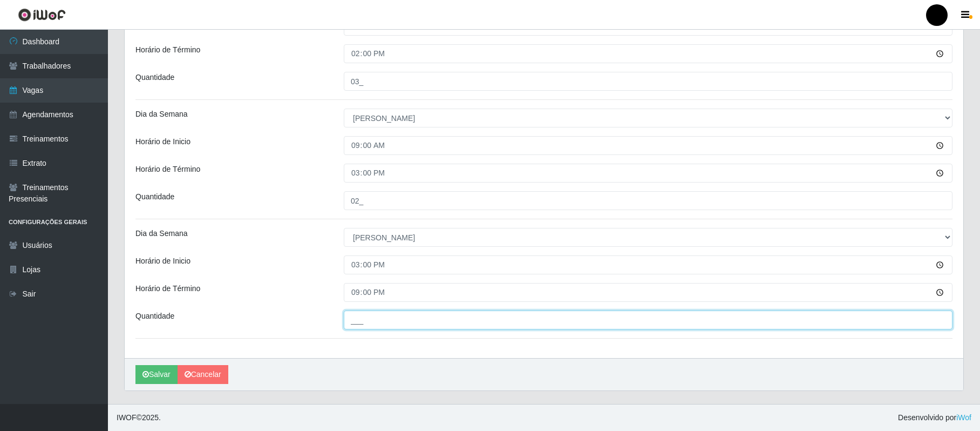
click at [357, 318] on input "___" at bounding box center [648, 319] width 609 height 19
click at [361, 321] on input "02_" at bounding box center [648, 319] width 609 height 19
type input "03_"
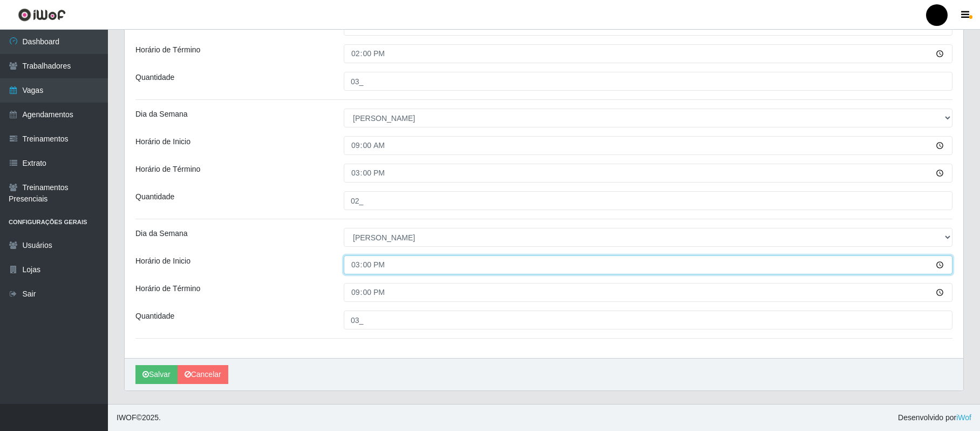
click at [383, 266] on input "15:00" at bounding box center [648, 264] width 609 height 19
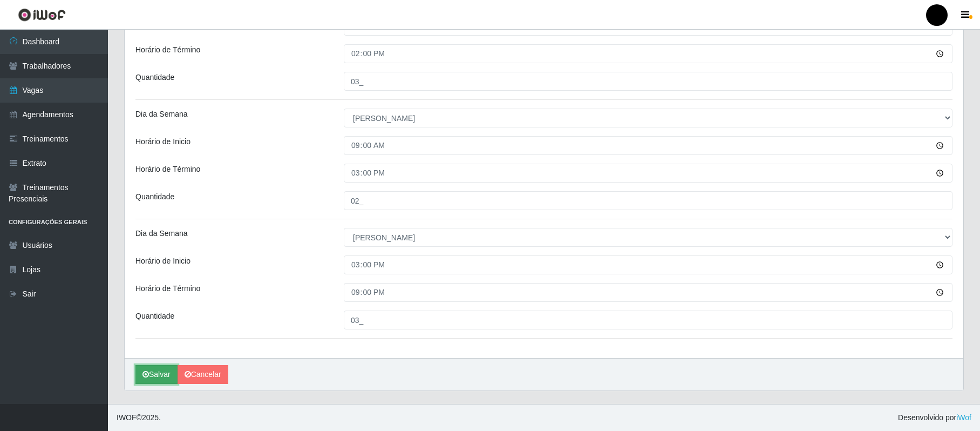
click at [150, 372] on button "Salvar" at bounding box center [156, 374] width 42 height 19
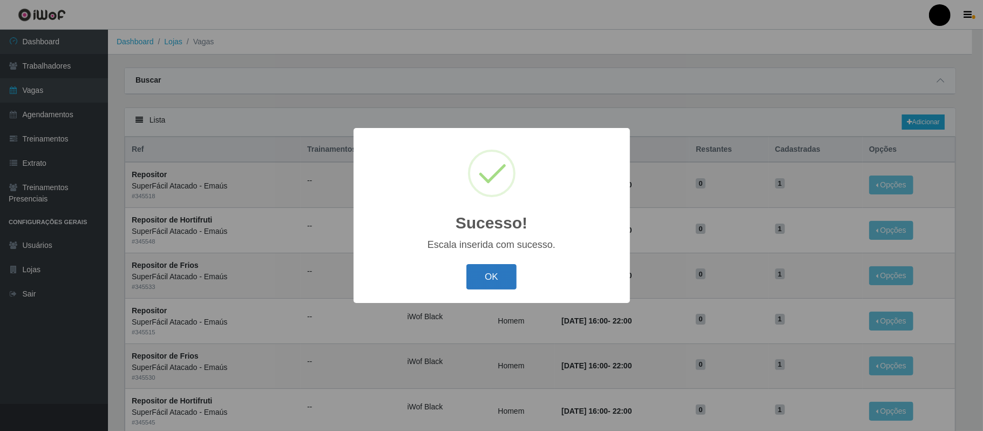
click at [504, 279] on button "OK" at bounding box center [491, 276] width 50 height 25
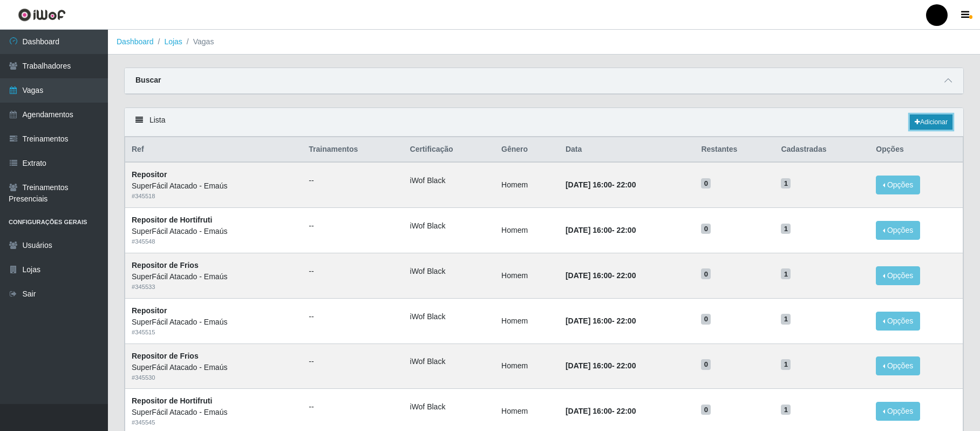
click at [937, 124] on link "Adicionar" at bounding box center [931, 121] width 43 height 15
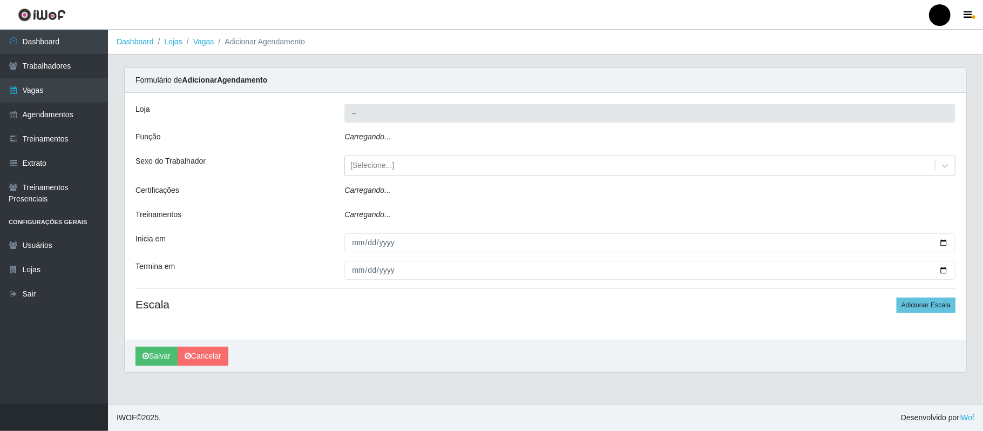
type input "SuperFácil Atacado - Emaús"
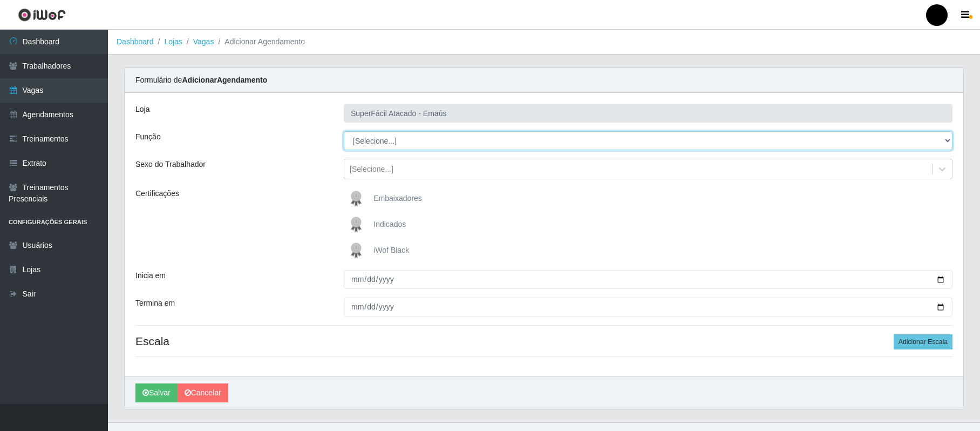
click at [432, 145] on select "[Selecione...] Auxiliar de Estacionamento Auxiliar de Estacionamento + Auxiliar…" at bounding box center [648, 140] width 609 height 19
select select "70"
click at [344, 132] on select "[Selecione...] Auxiliar de Estacionamento Auxiliar de Estacionamento + Auxiliar…" at bounding box center [648, 140] width 609 height 19
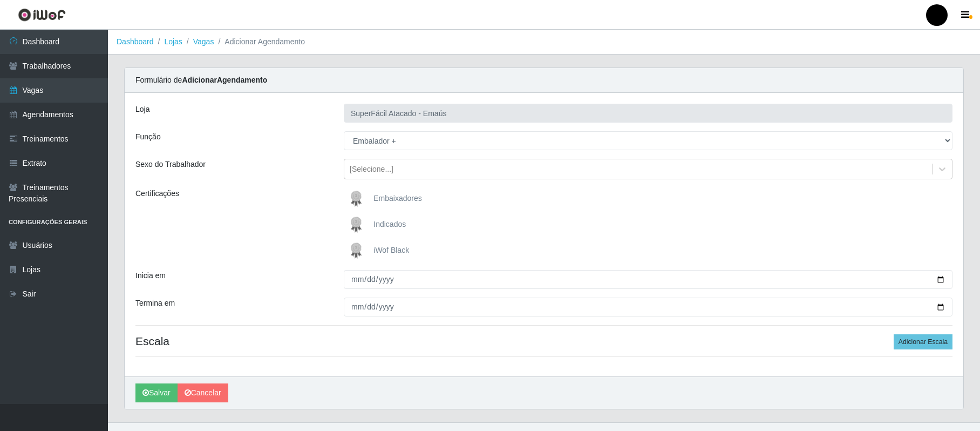
click at [355, 250] on img at bounding box center [358, 251] width 26 height 22
click at [0, 0] on input "iWof Black" at bounding box center [0, 0] width 0 height 0
click at [579, 241] on div "iWof Black" at bounding box center [648, 251] width 609 height 22
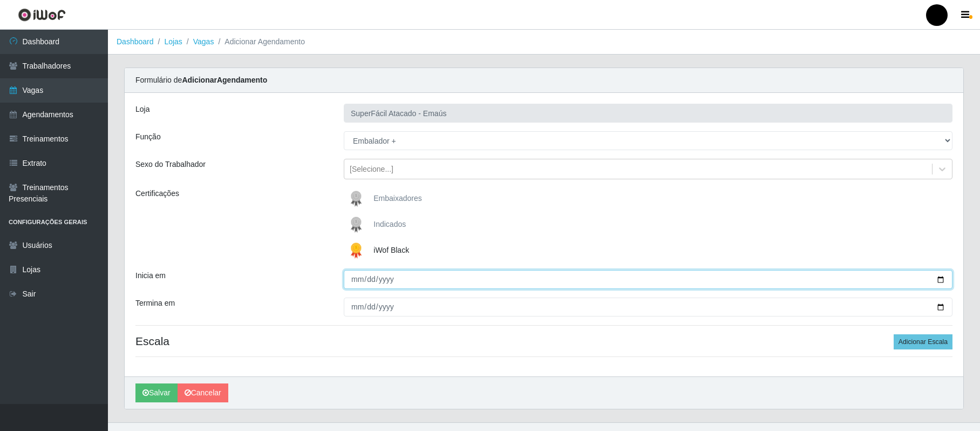
click at [939, 279] on input "Inicia em" at bounding box center [648, 279] width 609 height 19
type input "[DATE]"
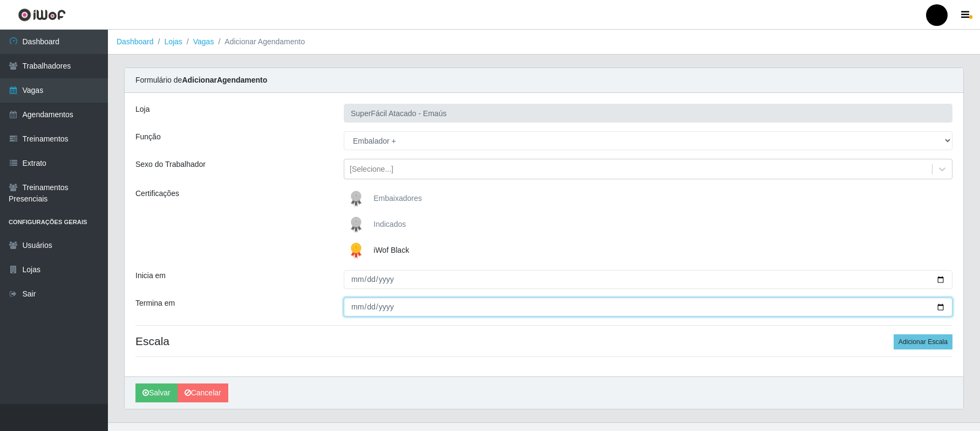
click at [940, 305] on input "Termina em" at bounding box center [648, 306] width 609 height 19
type input "[DATE]"
drag, startPoint x: 933, startPoint y: 342, endPoint x: 745, endPoint y: 338, distance: 188.4
click at [918, 340] on button "Adicionar Escala" at bounding box center [923, 341] width 59 height 15
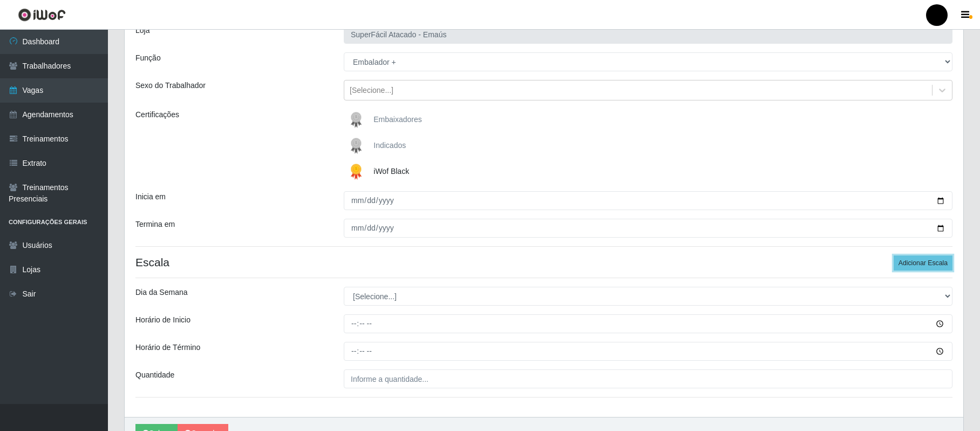
scroll to position [139, 0]
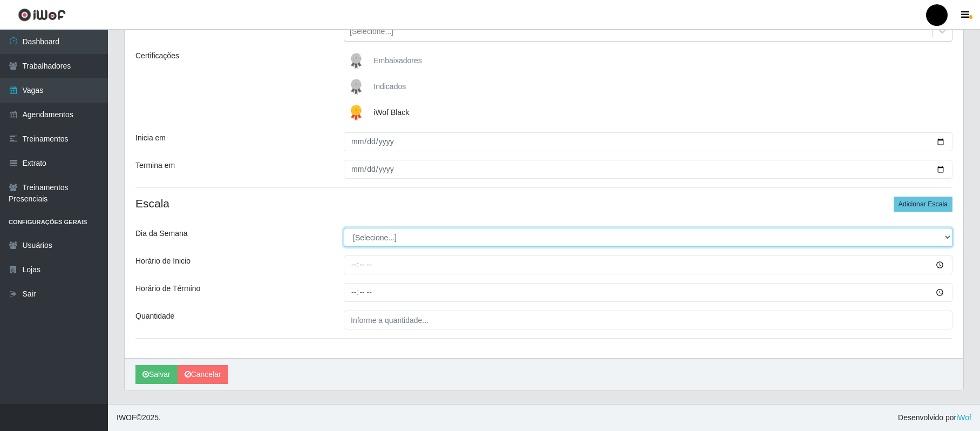
click at [385, 242] on select "[Selecione...] Segunda Terça Quarta Quinta Sexta Sábado Domingo" at bounding box center [648, 237] width 609 height 19
select select "6"
click at [344, 228] on select "[Selecione...] Segunda Terça Quarta Quinta Sexta Sábado Domingo" at bounding box center [648, 237] width 609 height 19
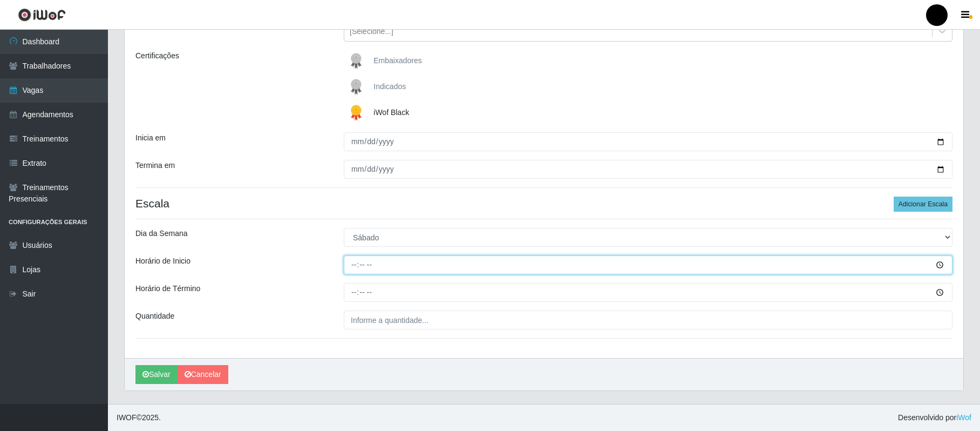
click at [350, 267] on input "Horário de Inicio" at bounding box center [648, 264] width 609 height 19
type input "09:00"
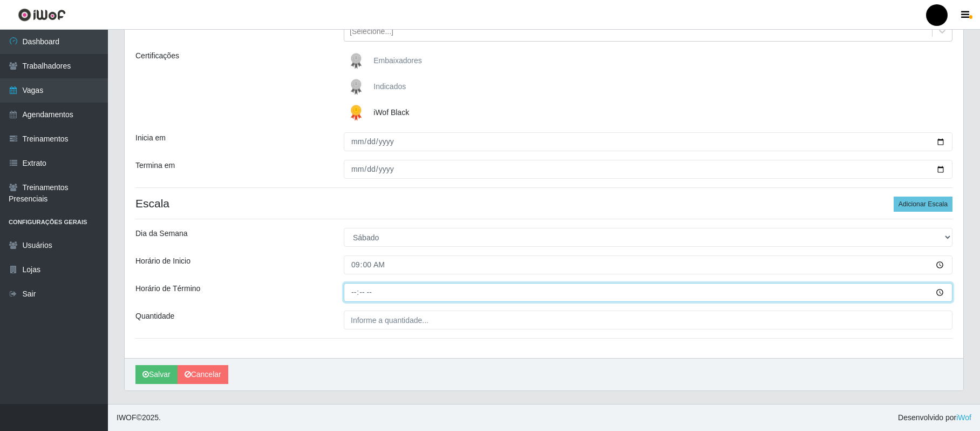
click at [352, 292] on input "Horário de Término" at bounding box center [648, 292] width 609 height 19
type input "15:00"
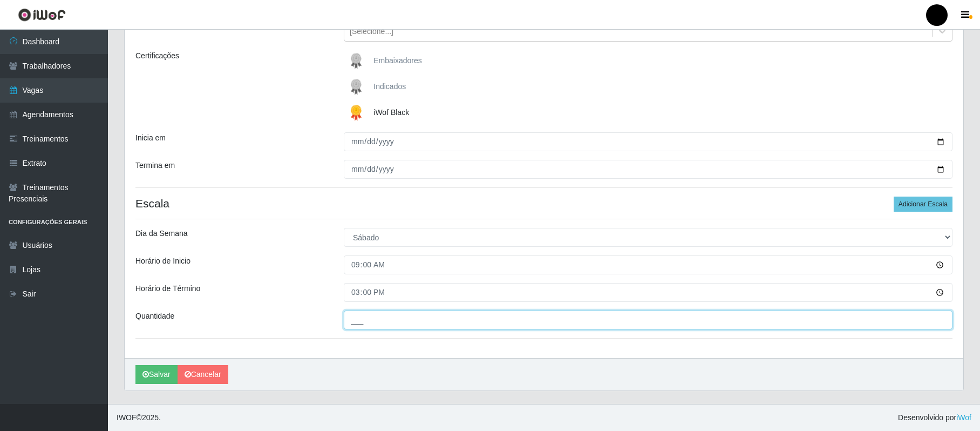
click at [357, 320] on input "___" at bounding box center [648, 319] width 609 height 19
type input "03_"
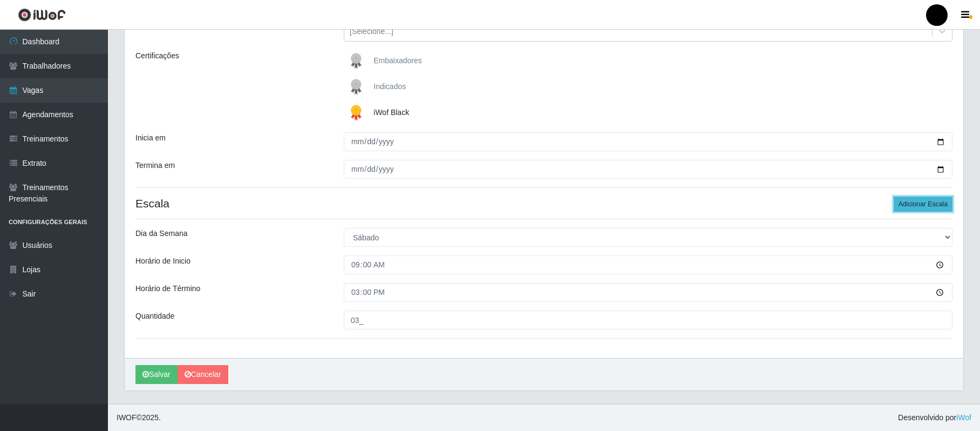
click at [912, 200] on button "Adicionar Escala" at bounding box center [923, 203] width 59 height 15
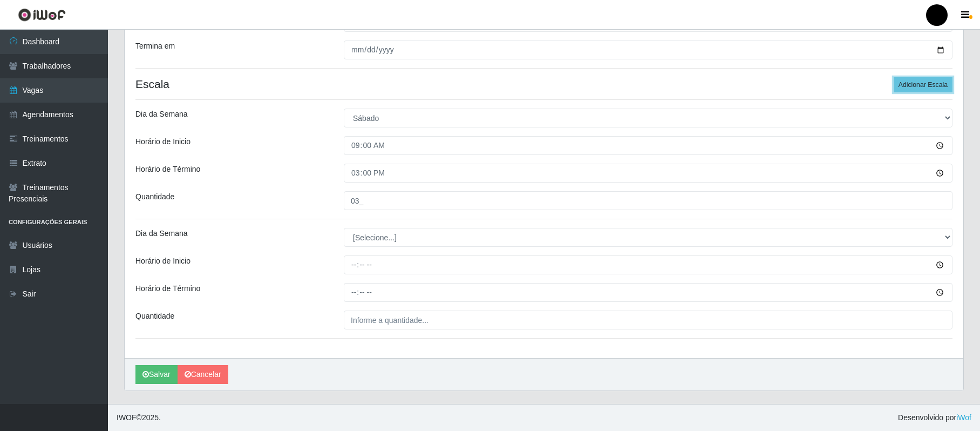
scroll to position [259, 0]
click at [380, 234] on select "[Selecione...] Segunda Terça Quarta Quinta Sexta Sábado Domingo" at bounding box center [648, 237] width 609 height 19
select select "6"
click at [344, 228] on select "[Selecione...] Segunda Terça Quarta Quinta Sexta Sábado Domingo" at bounding box center [648, 237] width 609 height 19
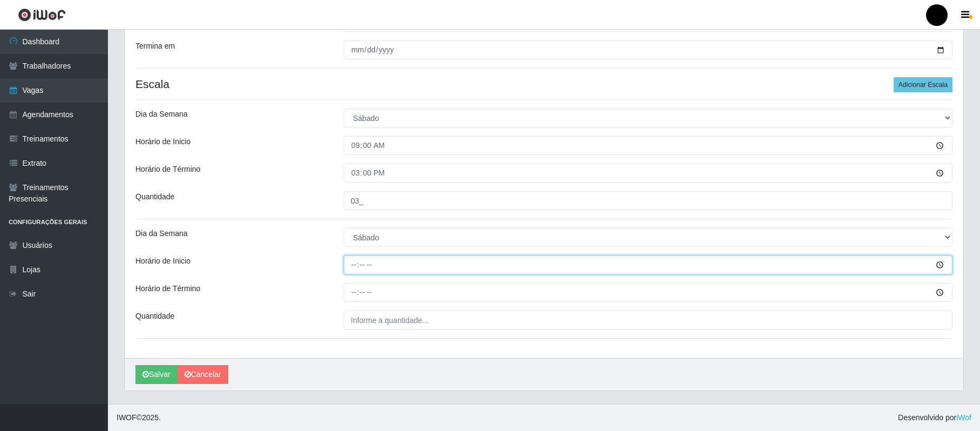
click at [352, 261] on input "Horário de Inicio" at bounding box center [648, 264] width 609 height 19
type input "16:00"
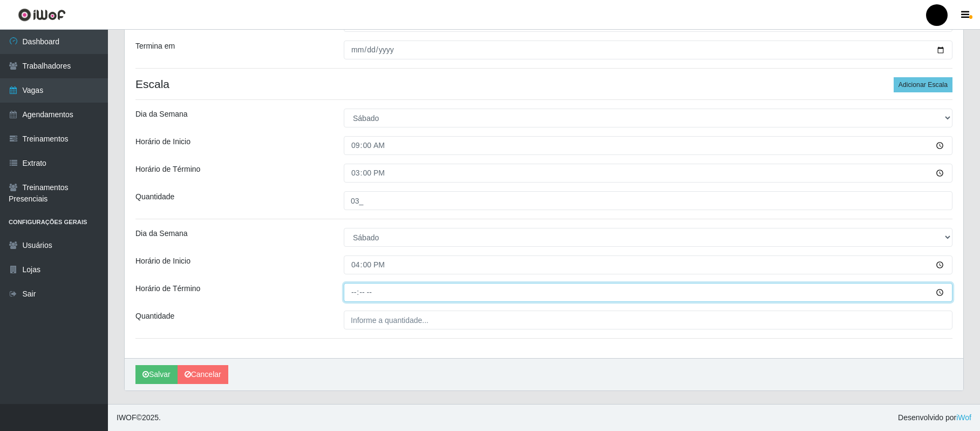
click at [350, 294] on input "Horário de Término" at bounding box center [648, 292] width 609 height 19
type input "22:00"
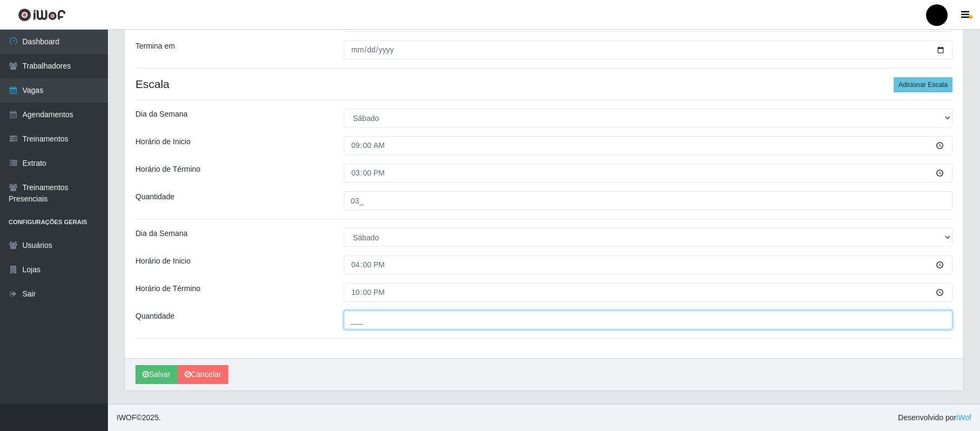
click at [361, 320] on input "___" at bounding box center [648, 319] width 609 height 19
type input "03_"
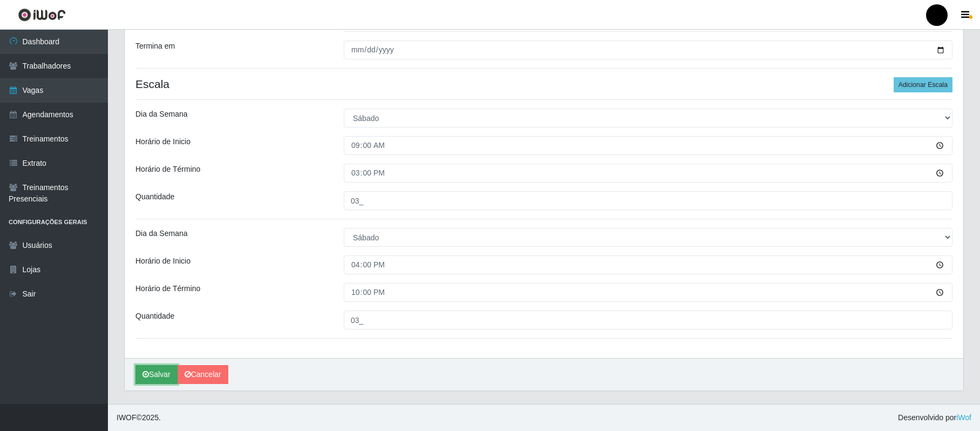
click at [165, 375] on button "Salvar" at bounding box center [156, 374] width 42 height 19
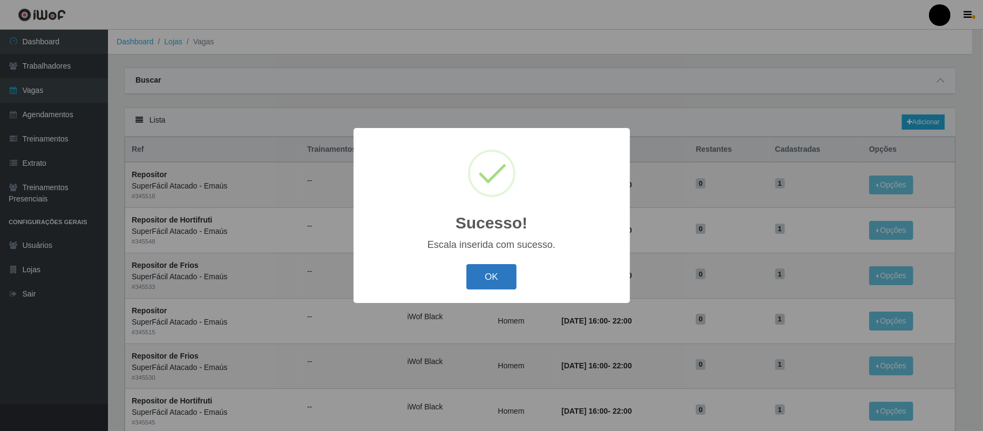
click at [491, 280] on button "OK" at bounding box center [491, 276] width 50 height 25
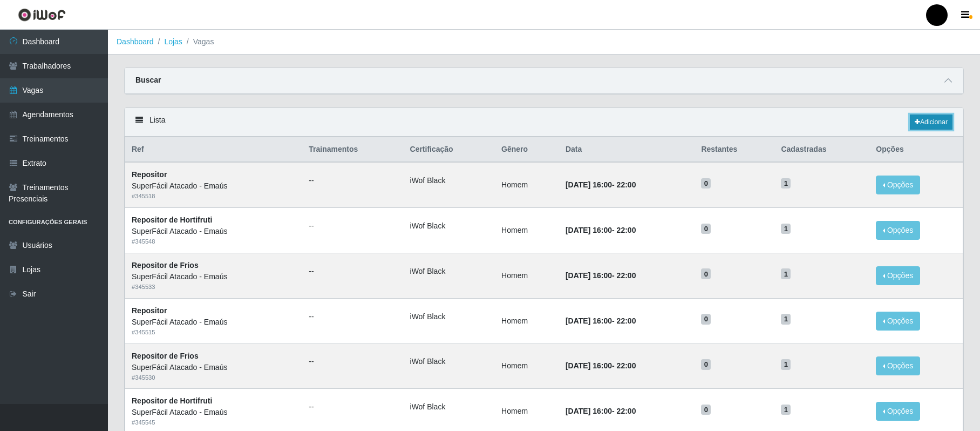
click at [940, 121] on link "Adicionar" at bounding box center [931, 121] width 43 height 15
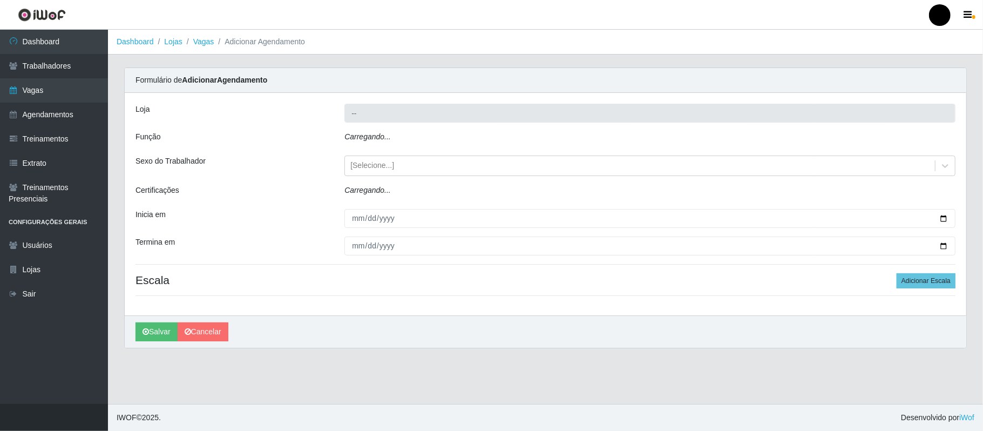
type input "SuperFácil Atacado - Emaús"
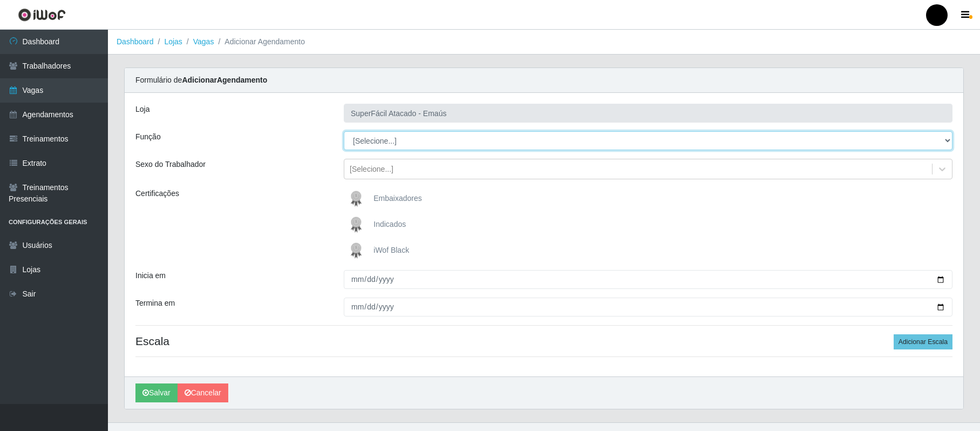
click at [390, 145] on select "[Selecione...] Auxiliar de Estacionamento Auxiliar de Estacionamento + Auxiliar…" at bounding box center [648, 140] width 609 height 19
select select "70"
click at [344, 132] on select "[Selecione...] Auxiliar de Estacionamento Auxiliar de Estacionamento + Auxiliar…" at bounding box center [648, 140] width 609 height 19
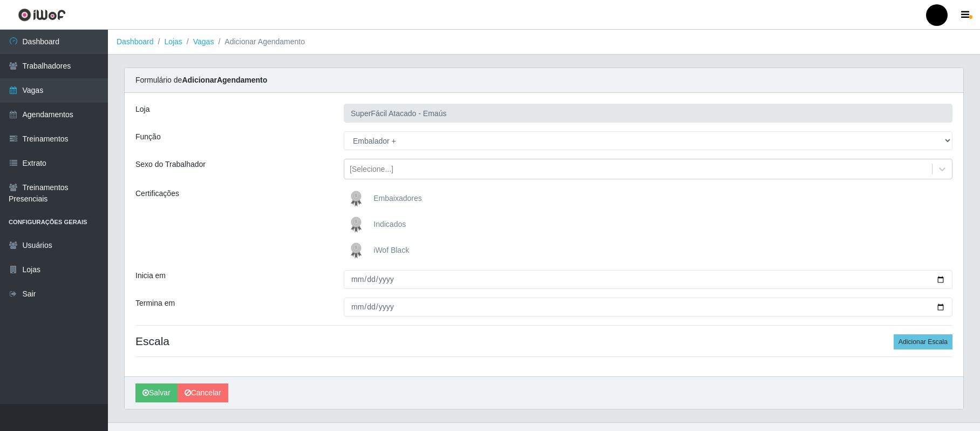
click at [348, 249] on img at bounding box center [358, 251] width 26 height 22
click at [0, 0] on input "iWof Black" at bounding box center [0, 0] width 0 height 0
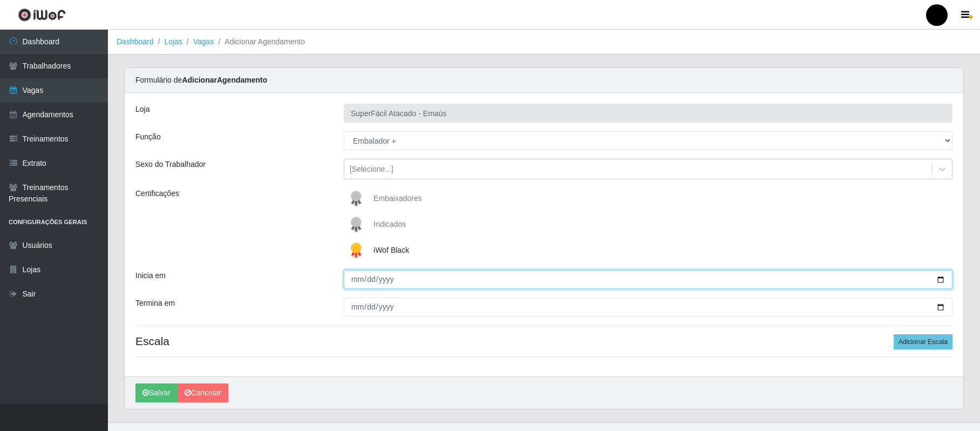
click at [939, 277] on input "Inicia em" at bounding box center [648, 279] width 609 height 19
type input "[DATE]"
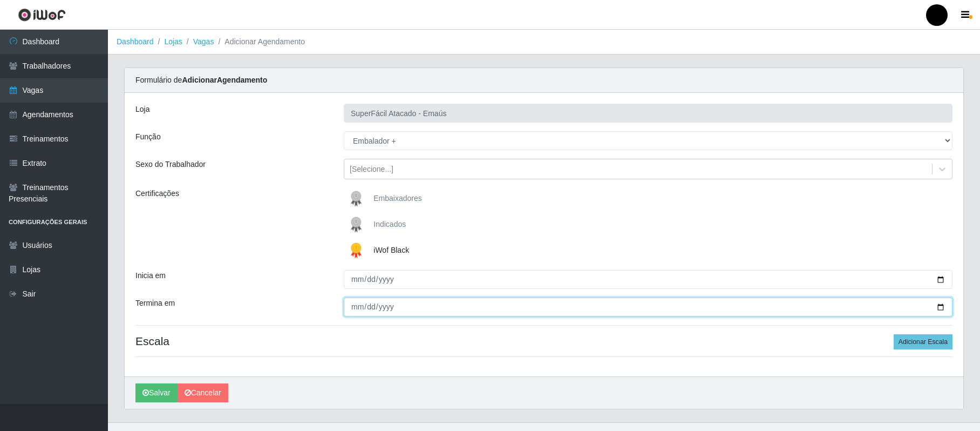
click at [938, 305] on input "Termina em" at bounding box center [648, 306] width 609 height 19
type input "[DATE]"
click at [909, 344] on button "Adicionar Escala" at bounding box center [923, 341] width 59 height 15
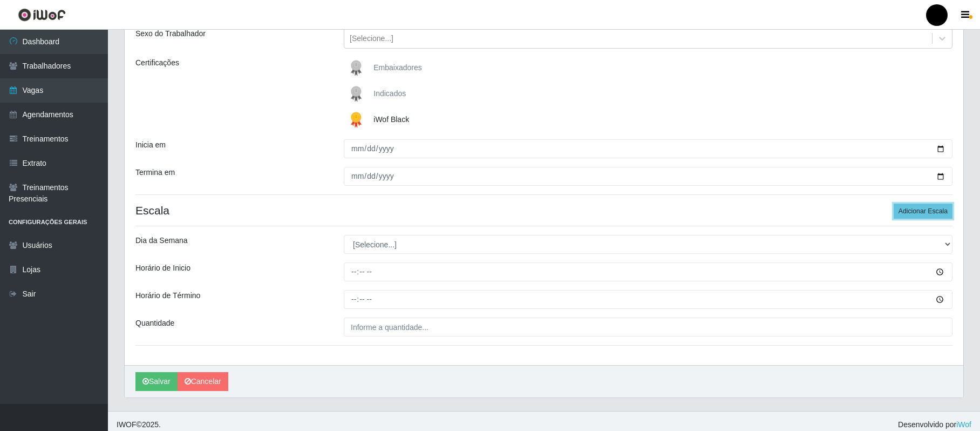
scroll to position [139, 0]
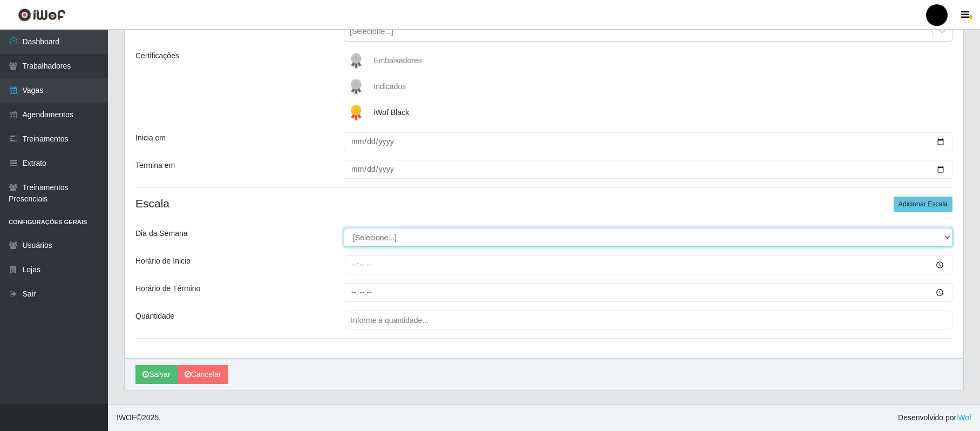
click at [411, 241] on select "[Selecione...] Segunda Terça Quarta Quinta Sexta Sábado Domingo" at bounding box center [648, 237] width 609 height 19
select select "0"
click at [344, 228] on select "[Selecione...] Segunda Terça Quarta Quinta Sexta Sábado Domingo" at bounding box center [648, 237] width 609 height 19
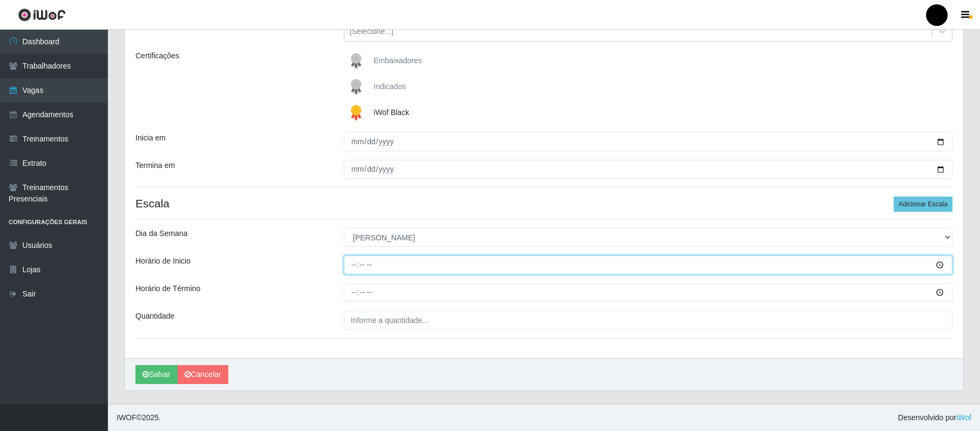
drag, startPoint x: 354, startPoint y: 264, endPoint x: 354, endPoint y: 271, distance: 7.0
click at [354, 264] on input "Horário de Inicio" at bounding box center [648, 264] width 609 height 19
type input "08:00"
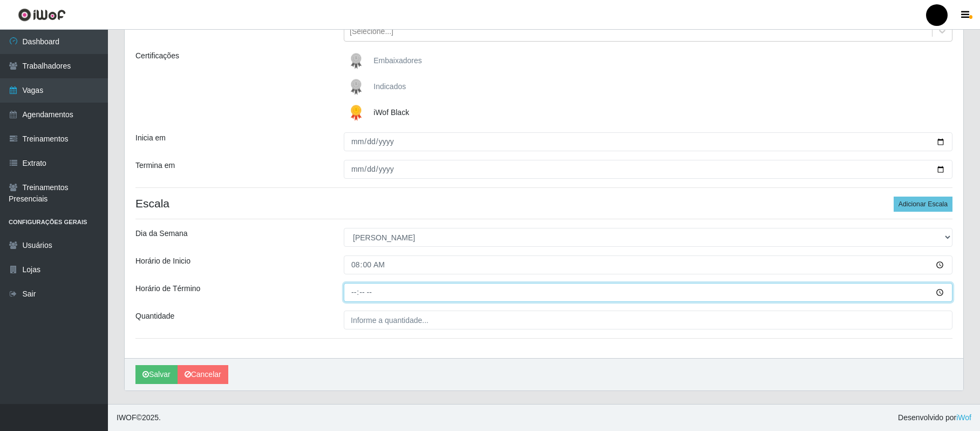
click at [352, 294] on input "Horário de Término" at bounding box center [648, 292] width 609 height 19
type input "14:00"
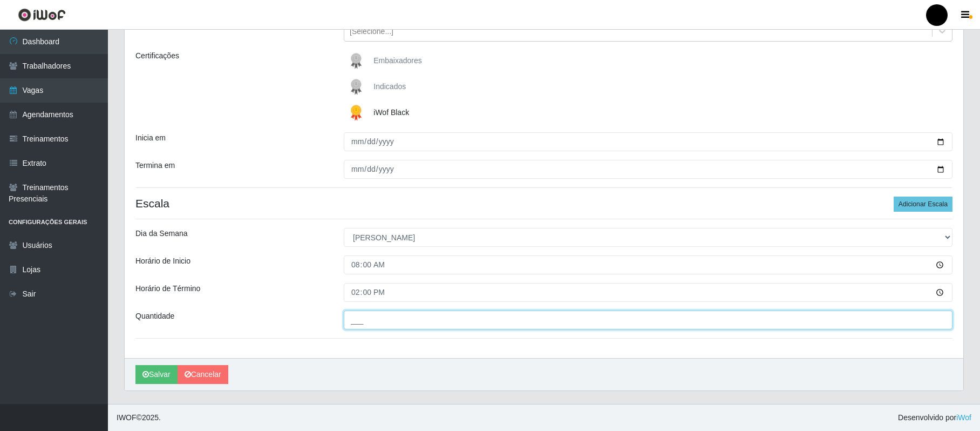
click at [374, 323] on input "___" at bounding box center [648, 319] width 609 height 19
type input "03_"
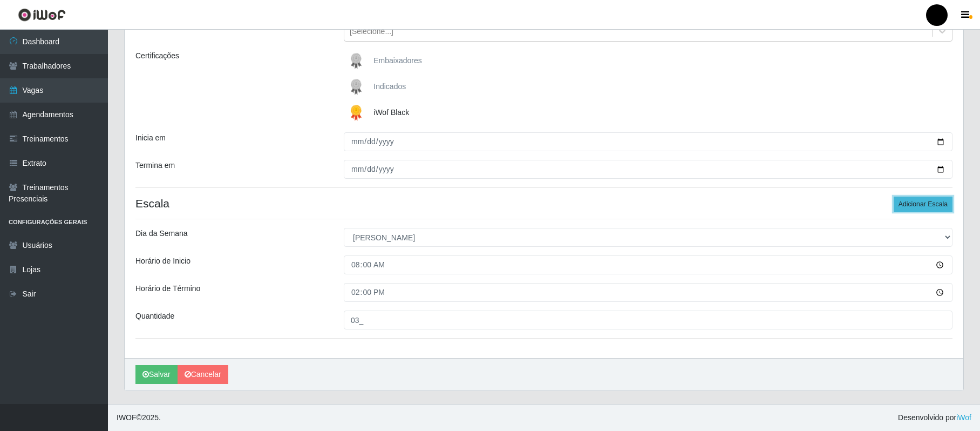
click at [919, 207] on button "Adicionar Escala" at bounding box center [923, 203] width 59 height 15
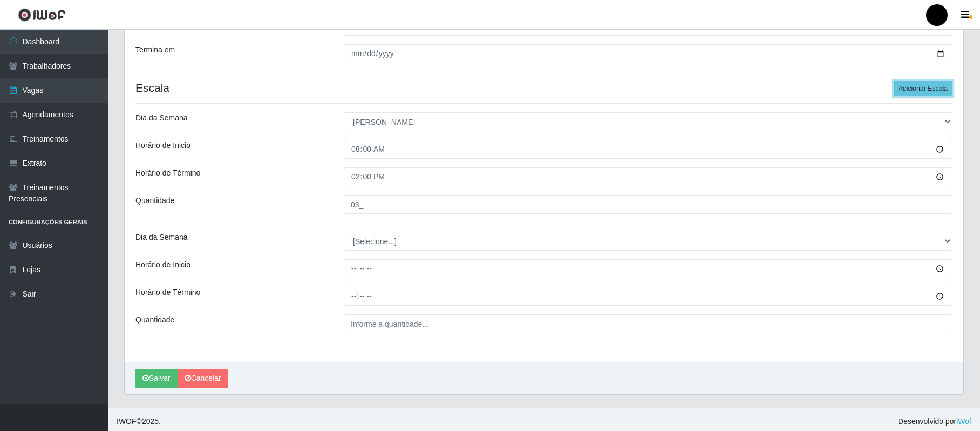
scroll to position [259, 0]
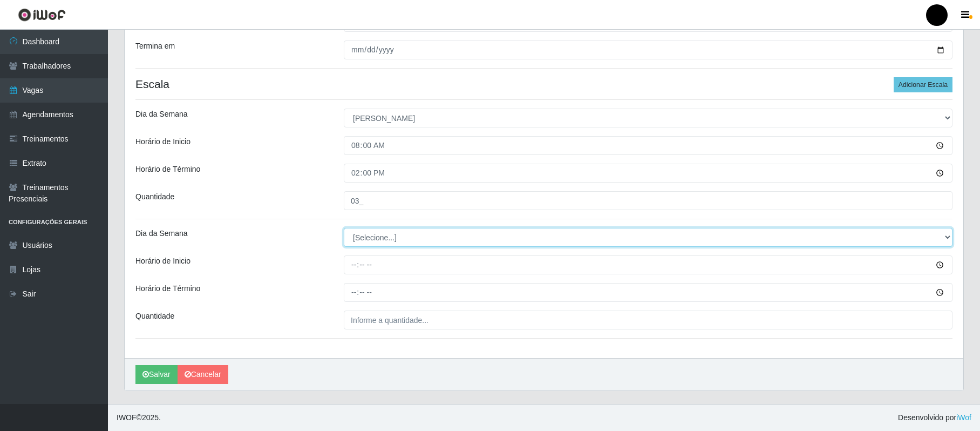
click at [367, 241] on select "[Selecione...] Segunda Terça Quarta Quinta Sexta Sábado Domingo" at bounding box center [648, 237] width 609 height 19
select select "0"
click at [344, 228] on select "[Selecione...] Segunda Terça Quarta Quinta Sexta Sábado Domingo" at bounding box center [648, 237] width 609 height 19
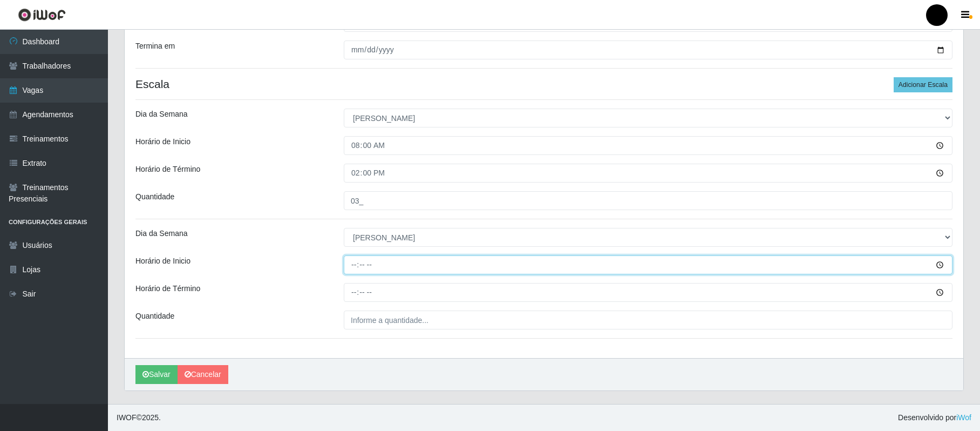
click at [349, 260] on input "Horário de Inicio" at bounding box center [648, 264] width 609 height 19
type input "15:00"
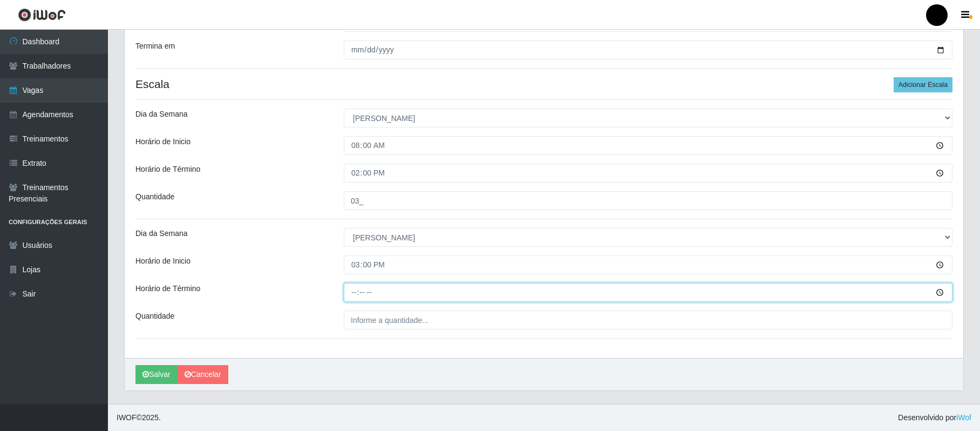
click at [356, 289] on input "Horário de Término" at bounding box center [648, 292] width 609 height 19
type input "21:00"
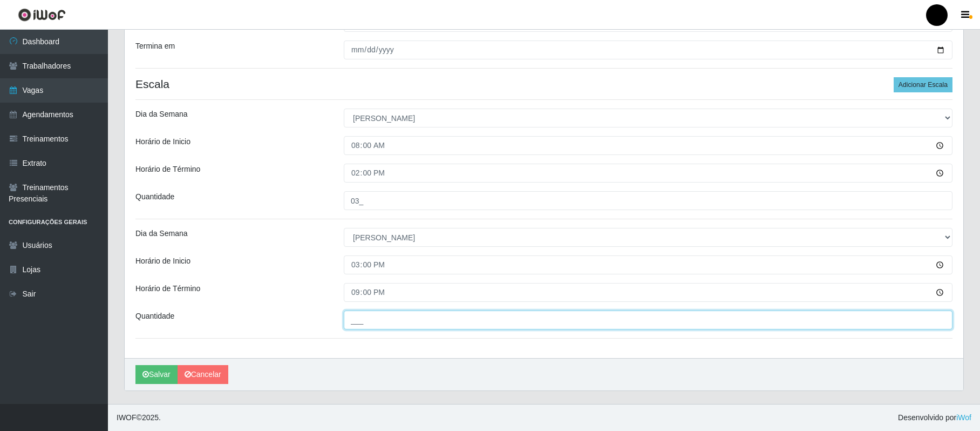
click at [368, 321] on input "___" at bounding box center [648, 319] width 609 height 19
type input "03_"
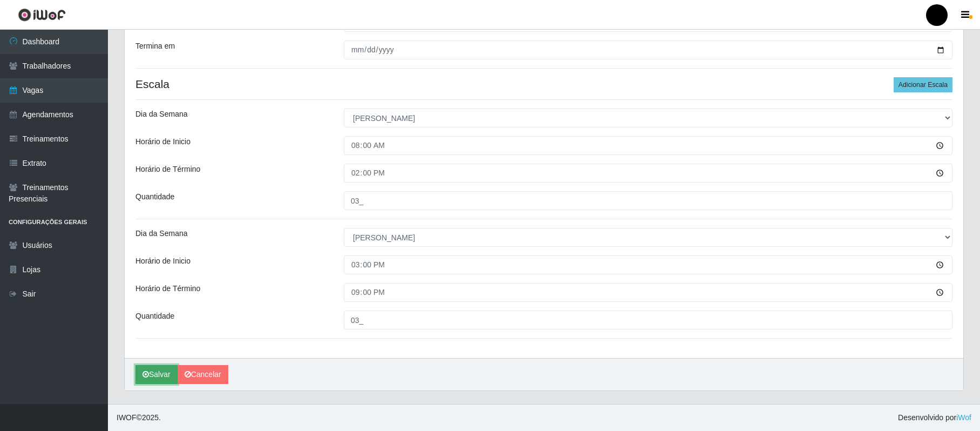
click at [162, 372] on button "Salvar" at bounding box center [156, 374] width 42 height 19
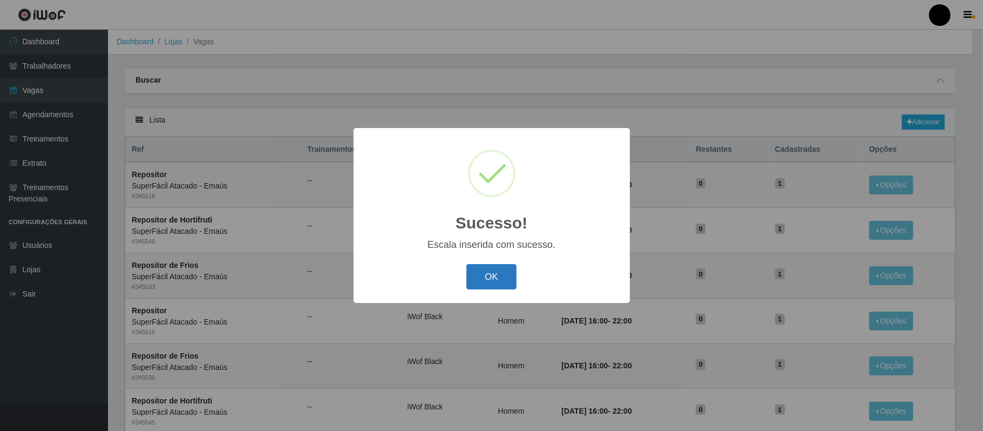
click at [475, 283] on button "OK" at bounding box center [491, 276] width 50 height 25
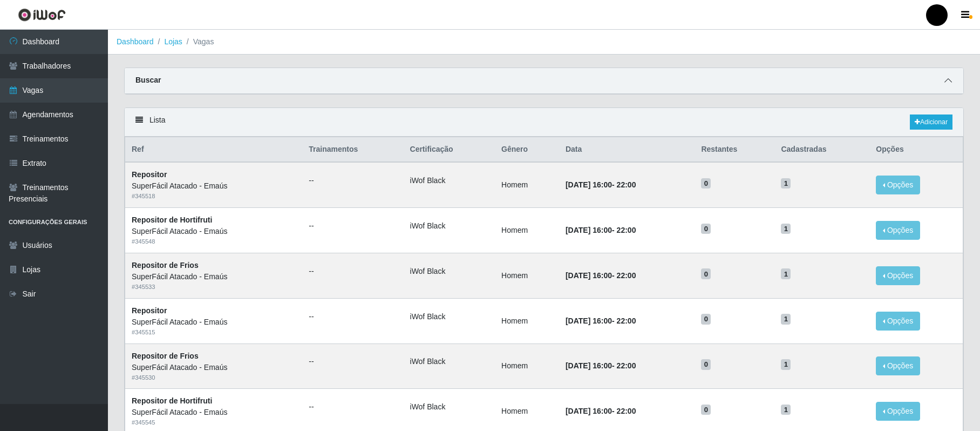
click at [948, 77] on icon at bounding box center [948, 81] width 8 height 8
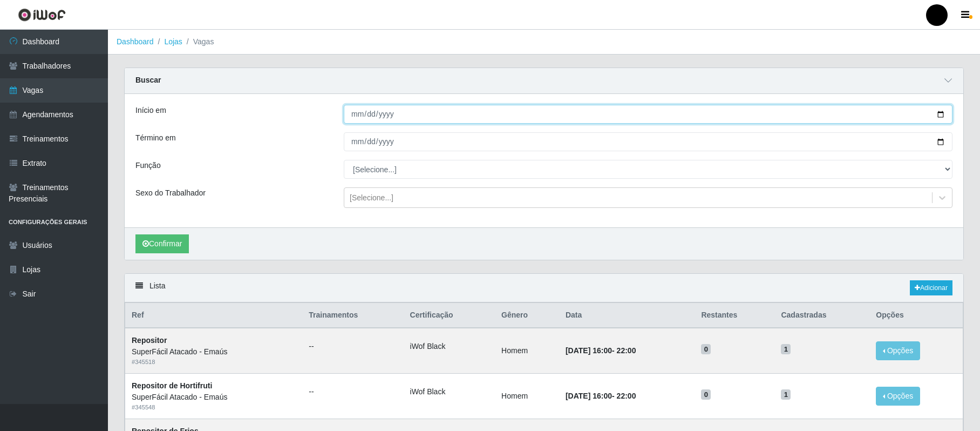
click at [942, 114] on input "Início em" at bounding box center [648, 114] width 609 height 19
type input "[DATE]"
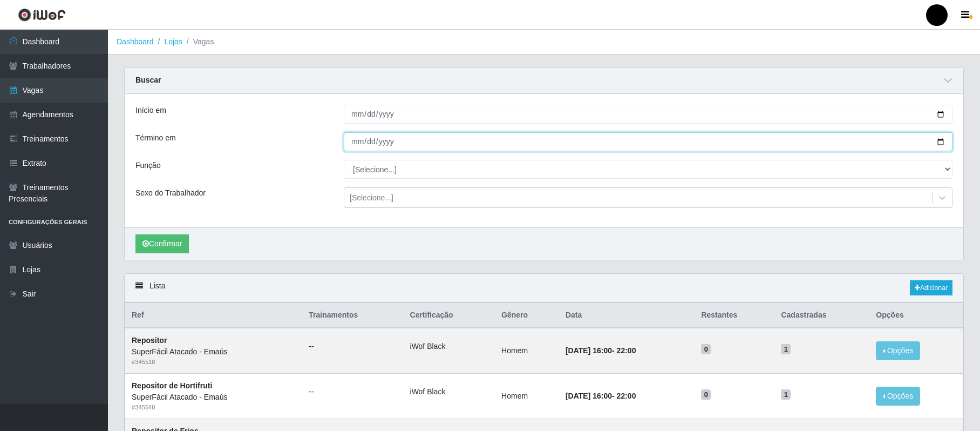
click at [944, 145] on input "Término em" at bounding box center [648, 141] width 609 height 19
type input "[DATE]"
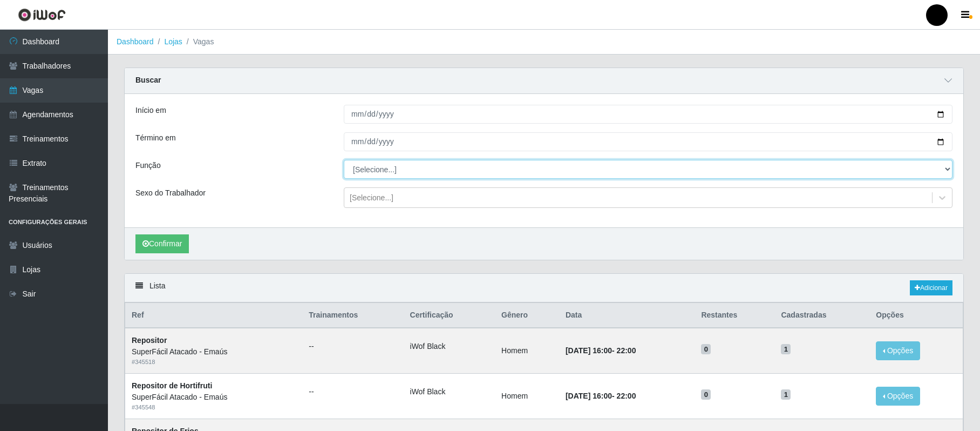
click at [365, 177] on select "[Selecione...] Auxiliar de Estacionamento Auxiliar de Estacionamento + Auxiliar…" at bounding box center [648, 169] width 609 height 19
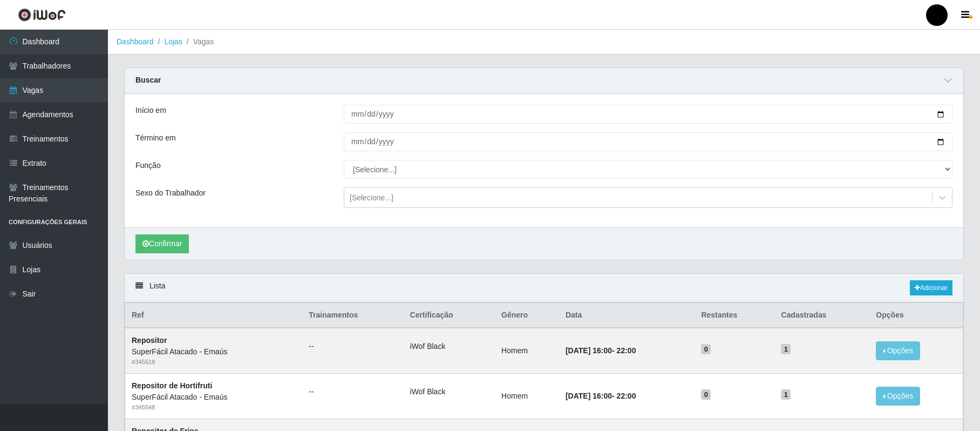
click at [258, 185] on div "Início em 2025-09-20 Término em 2025-09-20 Função [Selecione...] Auxiliar de Es…" at bounding box center [544, 160] width 839 height 133
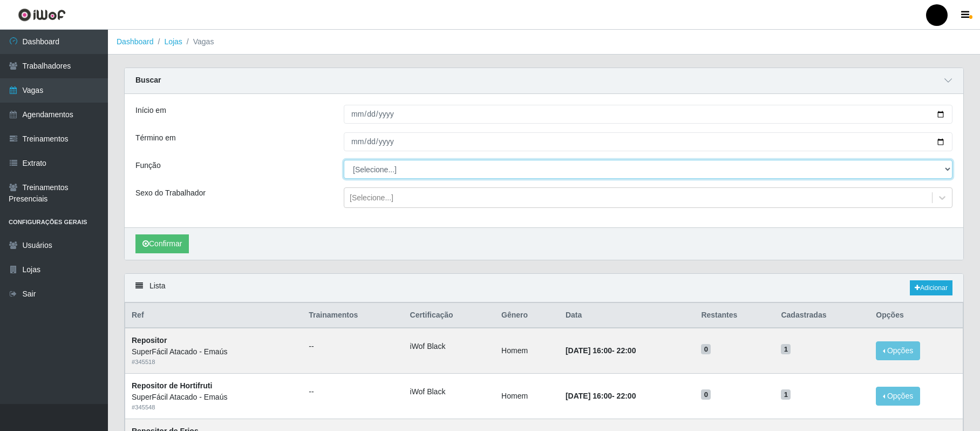
click at [367, 177] on select "[Selecione...] Auxiliar de Estacionamento Auxiliar de Estacionamento + Auxiliar…" at bounding box center [648, 169] width 609 height 19
select select "72"
click at [344, 160] on select "[Selecione...] Auxiliar de Estacionamento Auxiliar de Estacionamento + Auxiliar…" at bounding box center [648, 169] width 609 height 19
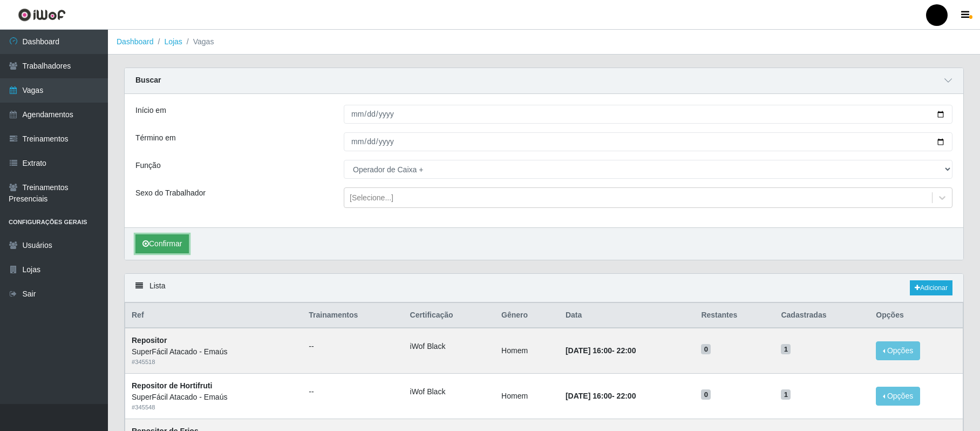
click at [178, 253] on button "Confirmar" at bounding box center [161, 243] width 53 height 19
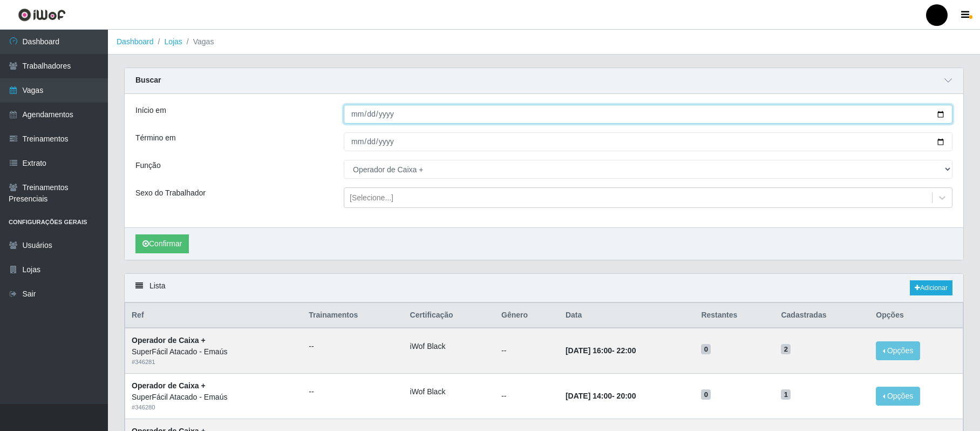
click at [937, 115] on input "[DATE]" at bounding box center [648, 114] width 609 height 19
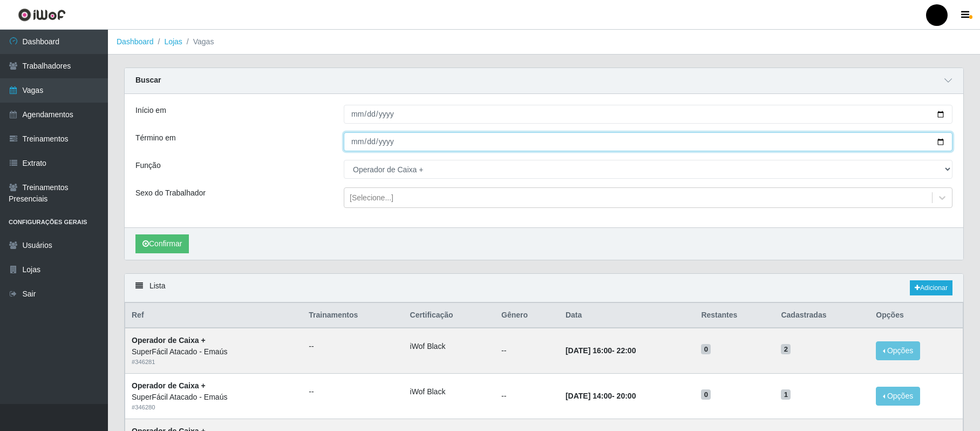
click at [938, 144] on input "[DATE]" at bounding box center [648, 141] width 609 height 19
type input "[DATE]"
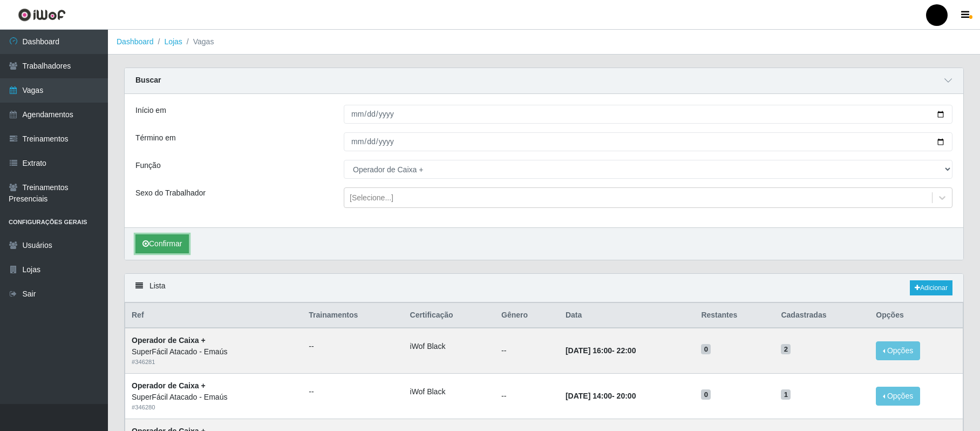
click at [178, 242] on button "Confirmar" at bounding box center [161, 243] width 53 height 19
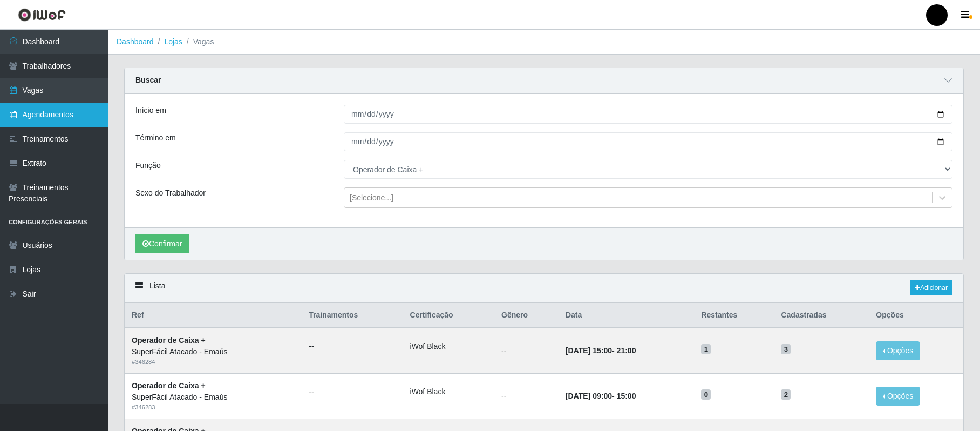
click at [63, 114] on link "Agendamentos" at bounding box center [54, 115] width 108 height 24
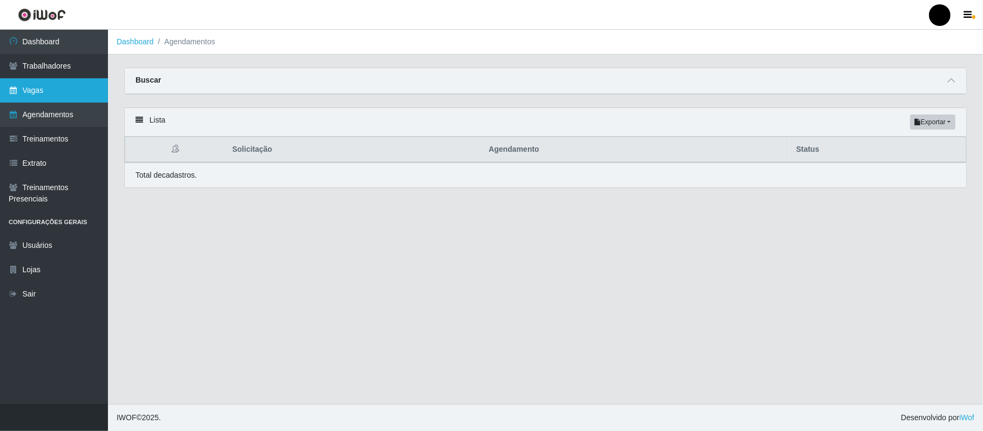
click at [52, 87] on link "Vagas" at bounding box center [54, 90] width 108 height 24
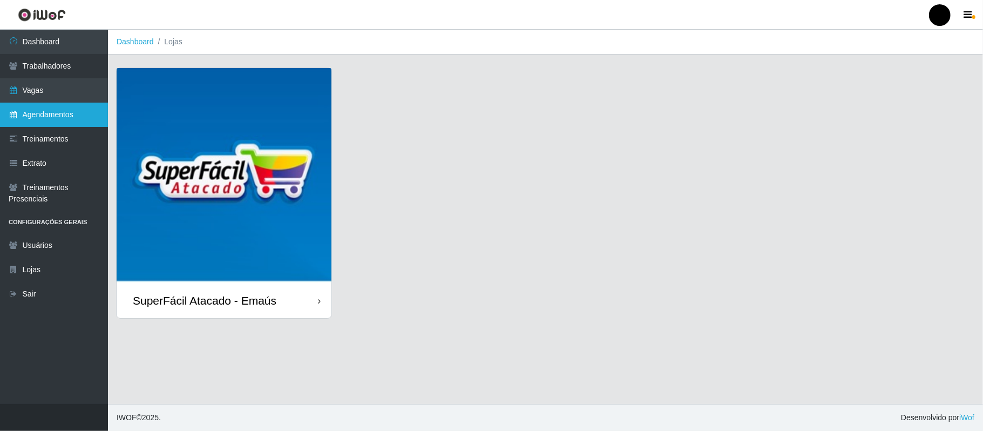
click at [53, 113] on link "Agendamentos" at bounding box center [54, 115] width 108 height 24
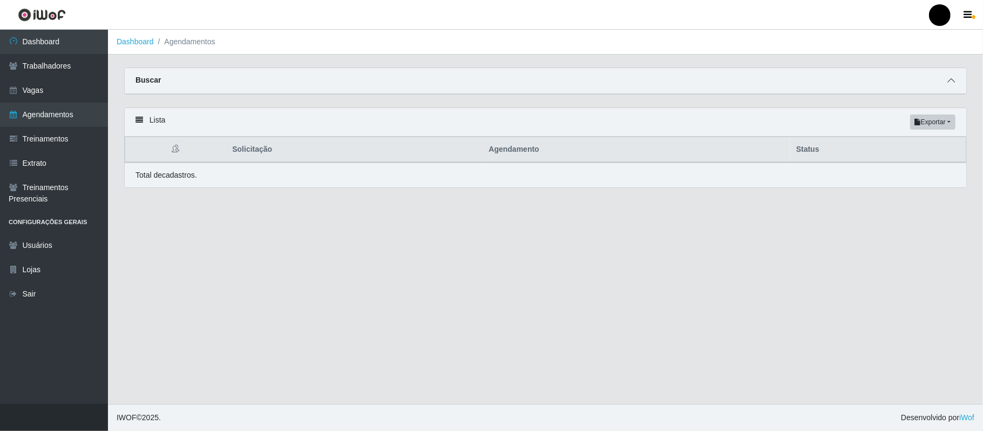
click at [950, 78] on icon at bounding box center [951, 81] width 8 height 8
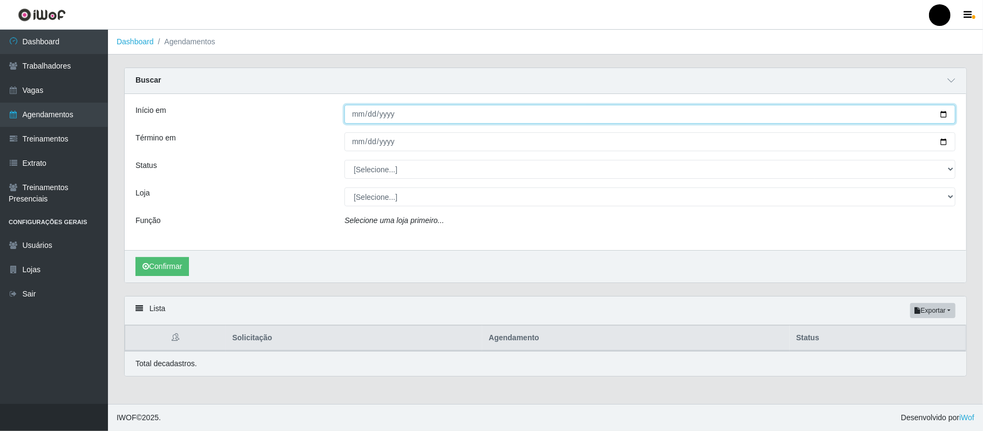
drag, startPoint x: 943, startPoint y: 113, endPoint x: 701, endPoint y: 150, distance: 245.5
click at [931, 117] on input "Início em" at bounding box center [649, 114] width 611 height 19
click at [941, 117] on input "Início em" at bounding box center [649, 114] width 611 height 19
type input "[DATE]"
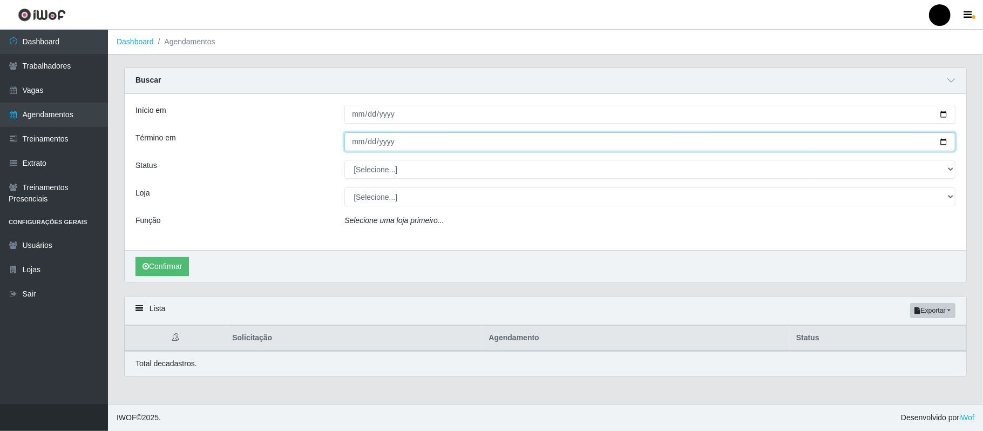
click at [939, 145] on input "Término em" at bounding box center [649, 141] width 611 height 19
type input "[DATE]"
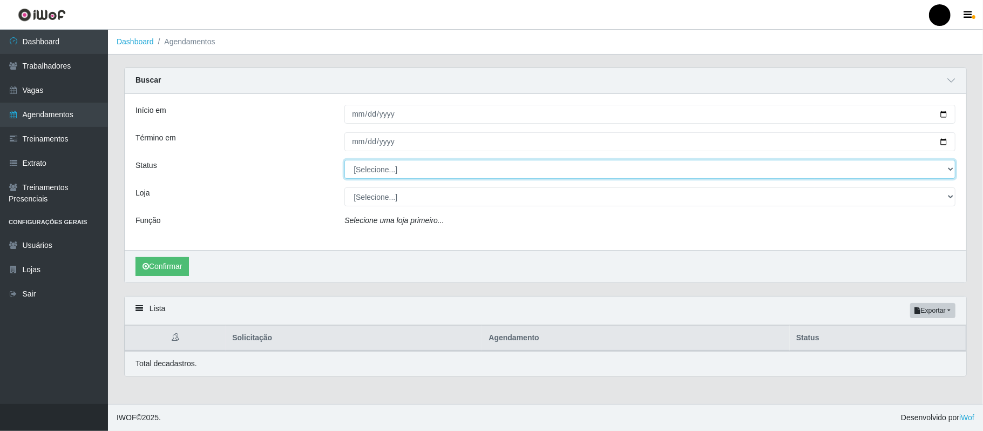
click at [379, 175] on select "[Selecione...] AGENDADO AGUARDANDO LIBERAR EM ANDAMENTO EM REVISÃO FINALIZADO C…" at bounding box center [649, 169] width 611 height 19
click at [344, 160] on select "[Selecione...] AGENDADO AGUARDANDO LIBERAR EM ANDAMENTO EM REVISÃO FINALIZADO C…" at bounding box center [649, 169] width 611 height 19
click at [407, 173] on select "[Selecione...] AGENDADO AGUARDANDO LIBERAR EM ANDAMENTO EM REVISÃO FINALIZADO C…" at bounding box center [649, 169] width 611 height 19
select select "[Selecione...]"
click at [344, 160] on select "[Selecione...] AGENDADO AGUARDANDO LIBERAR EM ANDAMENTO EM REVISÃO FINALIZADO C…" at bounding box center [649, 169] width 611 height 19
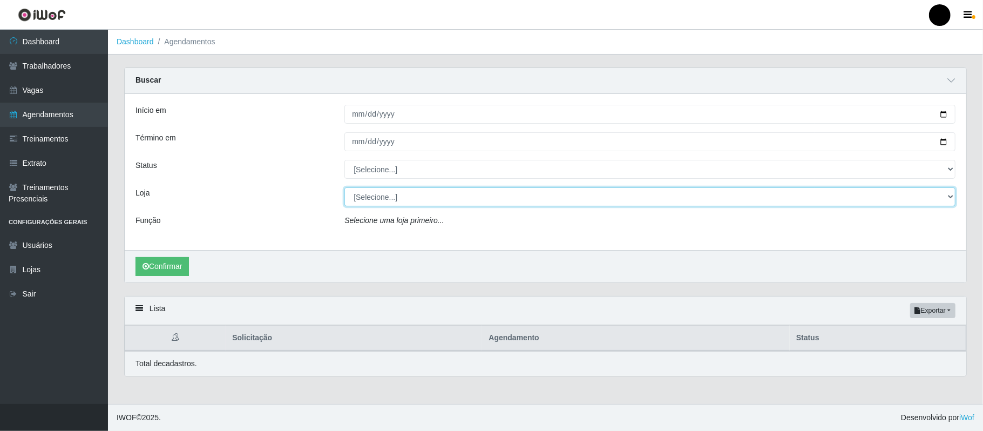
click at [385, 203] on select "[Selecione...] SuperFácil Atacado - Emaús" at bounding box center [649, 196] width 611 height 19
select select "407"
click at [344, 188] on select "[Selecione...] SuperFácil Atacado - Emaús" at bounding box center [649, 196] width 611 height 19
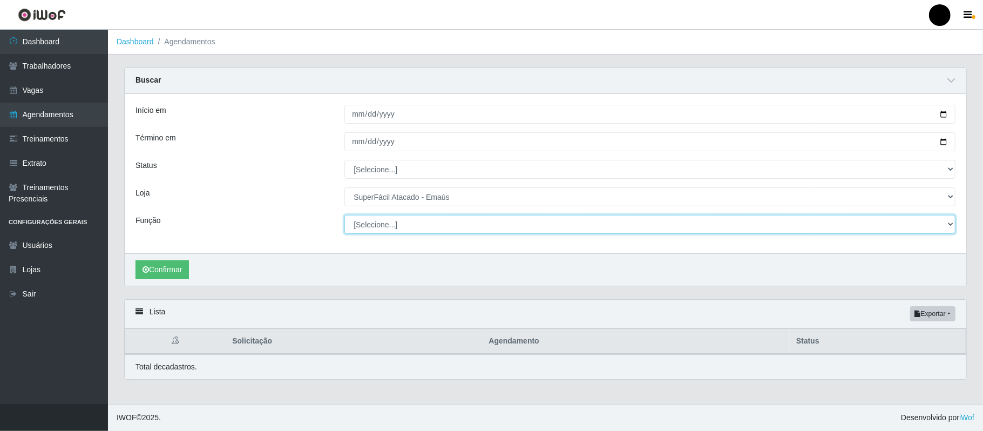
click at [361, 223] on select "[Selecione...] Auxiliar de Estacionamento Auxiliar de Estacionamento + Auxiliar…" at bounding box center [649, 224] width 611 height 19
click at [344, 215] on select "[Selecione...] Auxiliar de Estacionamento Auxiliar de Estacionamento + Auxiliar…" at bounding box center [649, 224] width 611 height 19
click at [175, 271] on button "Confirmar" at bounding box center [161, 269] width 53 height 19
click at [179, 275] on button "Confirmar" at bounding box center [161, 269] width 53 height 19
click at [434, 225] on select "[Selecione...] Auxiliar de Estacionamento Auxiliar de Estacionamento + Auxiliar…" at bounding box center [649, 224] width 611 height 19
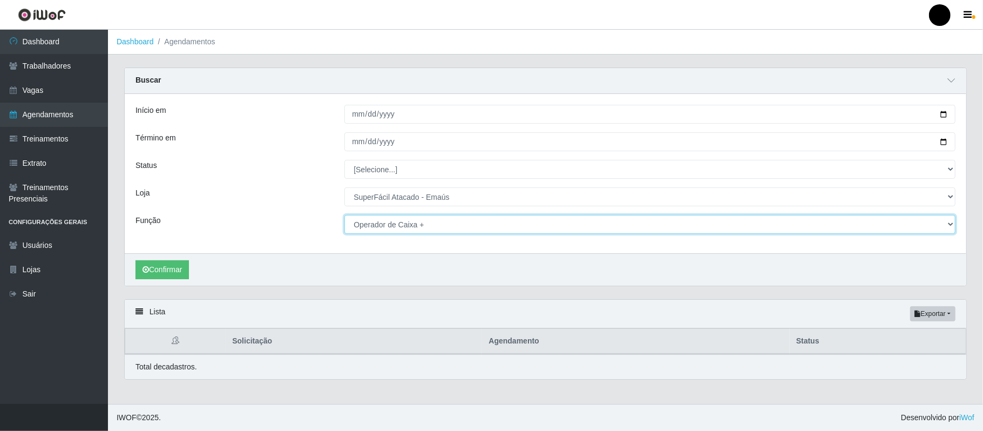
select select "[Selecione...]"
click at [344, 215] on select "[Selecione...] Auxiliar de Estacionamento Auxiliar de Estacionamento + Auxiliar…" at bounding box center [649, 224] width 611 height 19
click at [175, 276] on button "Confirmar" at bounding box center [161, 269] width 53 height 19
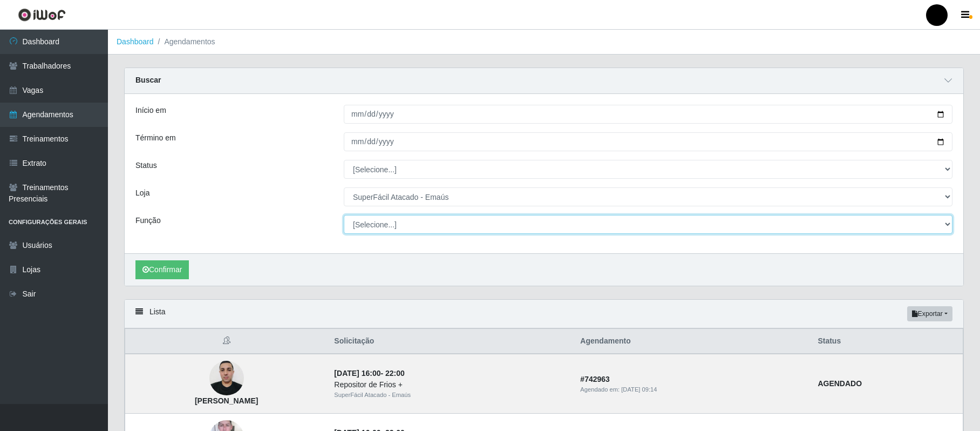
click at [393, 219] on select "[Selecione...] Auxiliar de Estacionamento Auxiliar de Estacionamento + Auxiliar…" at bounding box center [648, 224] width 609 height 19
click at [299, 169] on div "Status" at bounding box center [231, 169] width 208 height 19
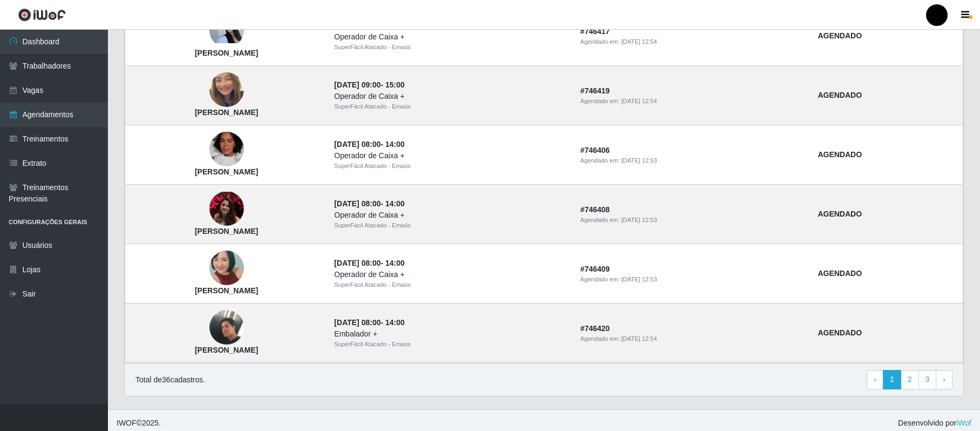
scroll to position [892, 0]
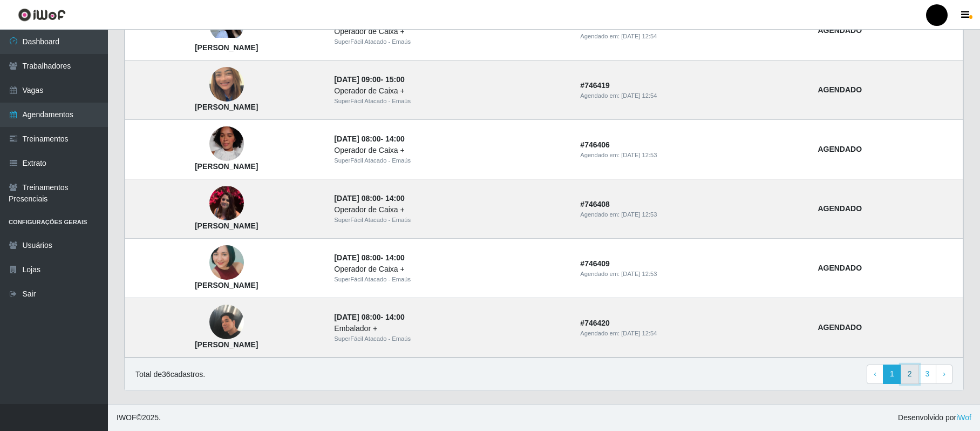
click at [911, 374] on link "2" at bounding box center [910, 373] width 18 height 19
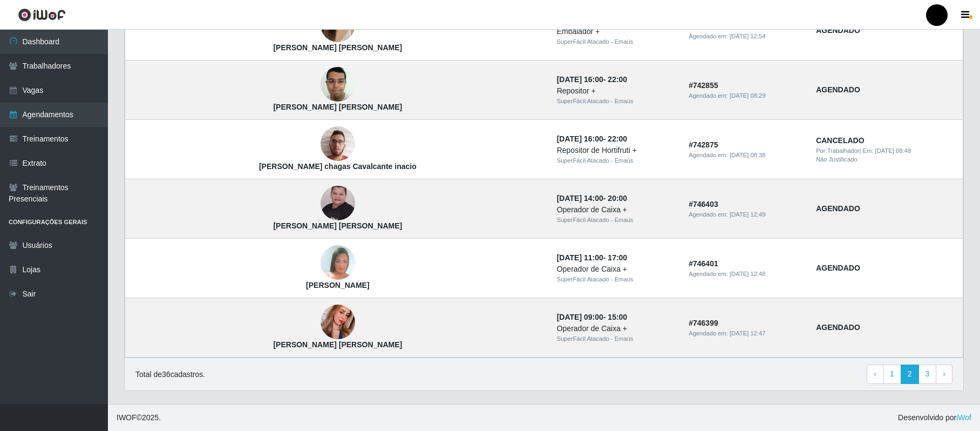
scroll to position [700, 0]
click at [925, 373] on link "3" at bounding box center [928, 373] width 18 height 19
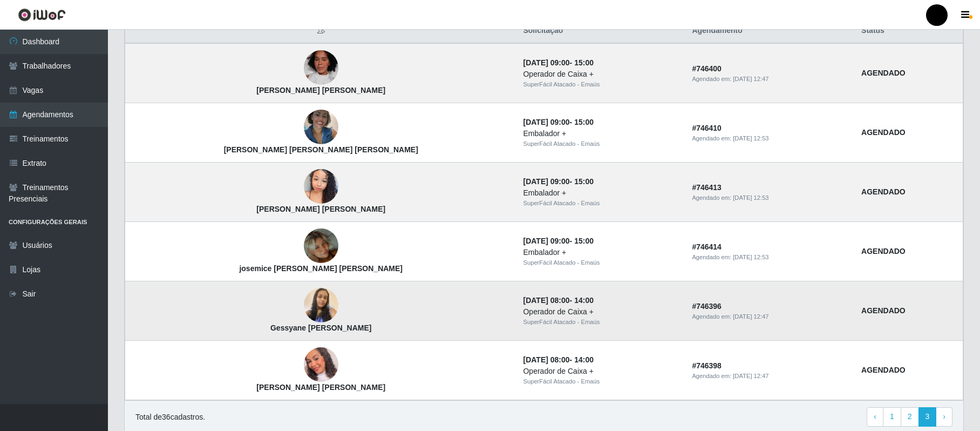
scroll to position [144, 0]
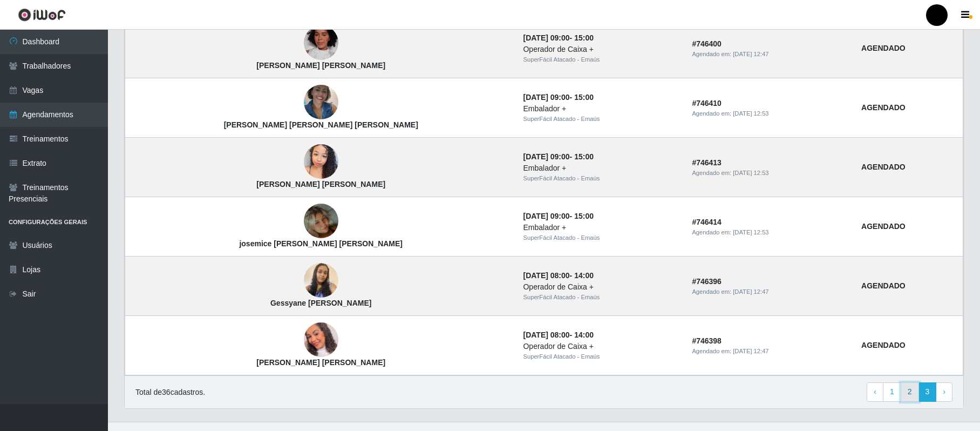
click at [905, 395] on link "2" at bounding box center [910, 391] width 18 height 19
